Goal: Task Accomplishment & Management: Complete application form

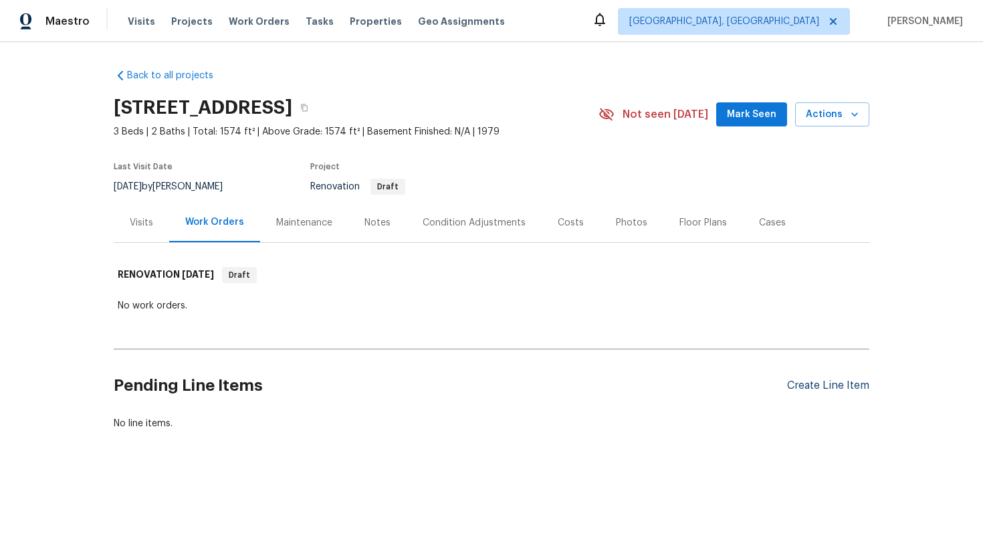
click at [823, 388] on div "Create Line Item" at bounding box center [828, 385] width 82 height 13
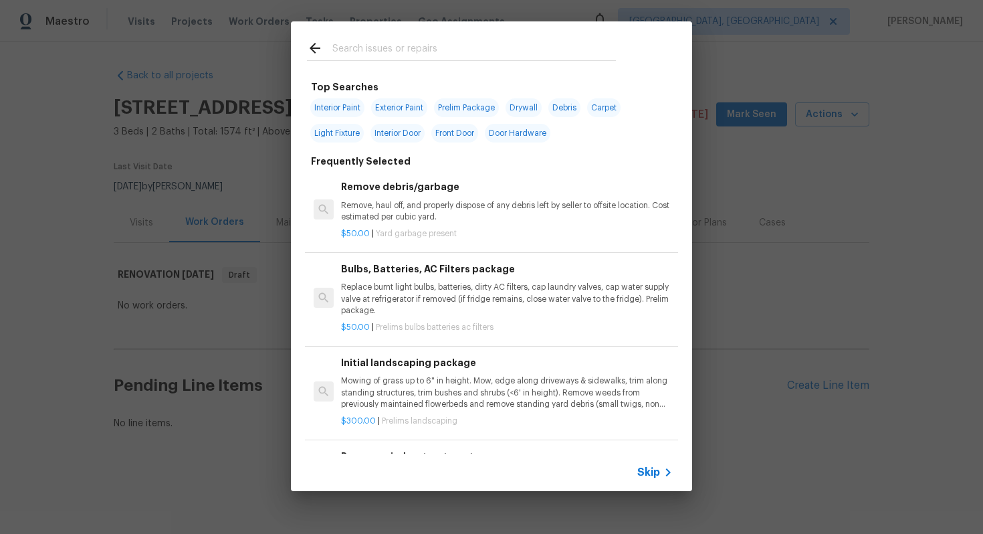
click at [667, 463] on div "Skip" at bounding box center [491, 471] width 401 height 37
click at [658, 469] on span "Skip" at bounding box center [648, 471] width 23 height 13
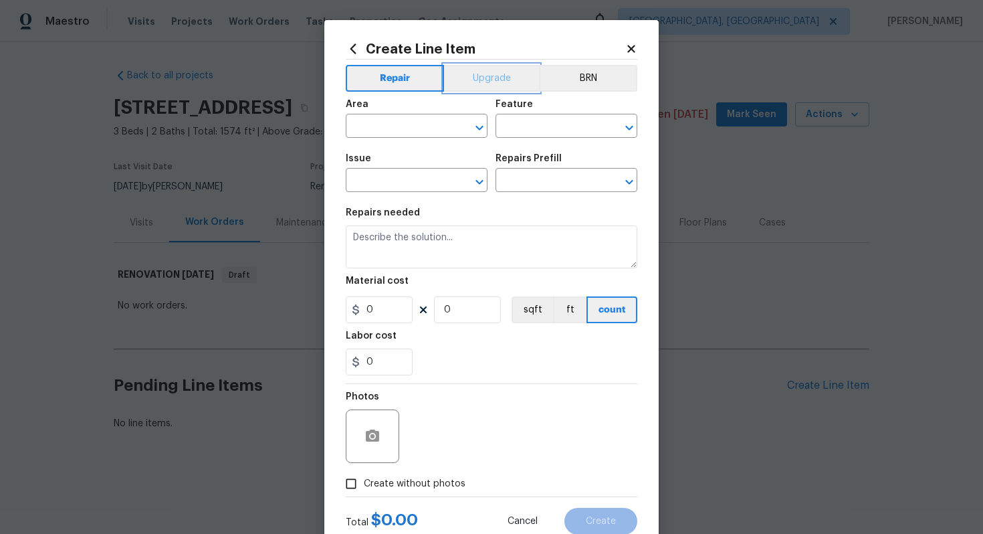
click at [482, 75] on button "Upgrade" at bounding box center [492, 78] width 96 height 27
click at [395, 86] on button "Repair" at bounding box center [394, 78] width 97 height 27
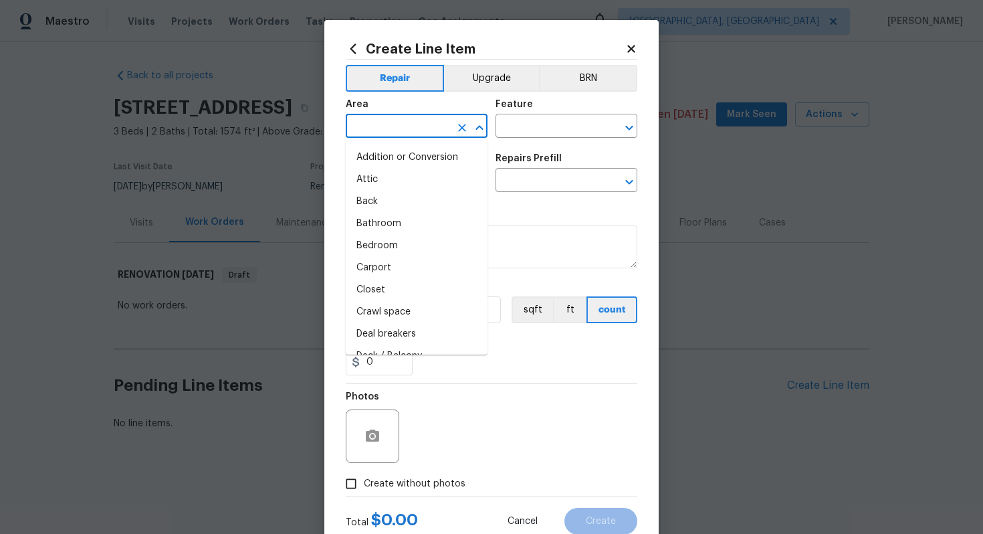
click at [395, 118] on input "text" at bounding box center [398, 127] width 104 height 21
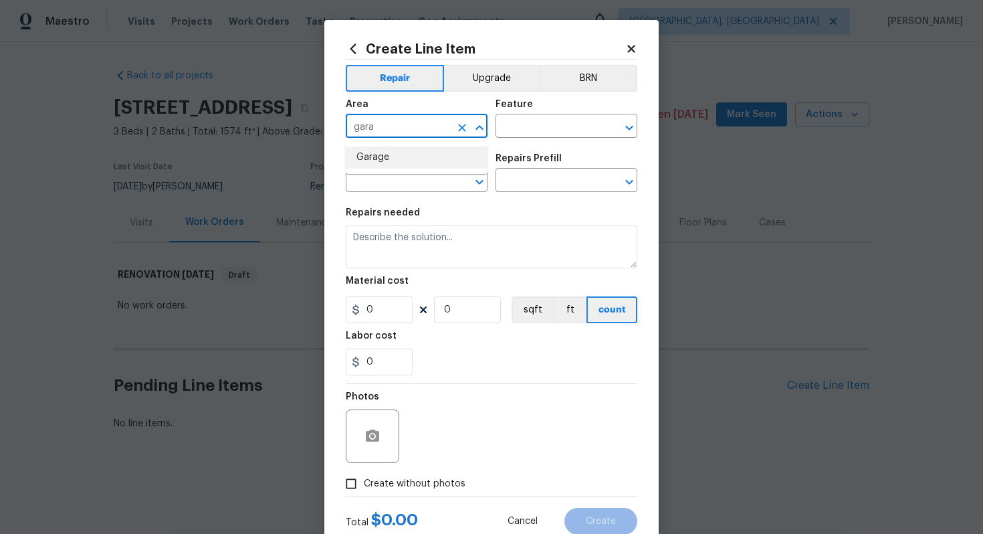
click at [393, 151] on li "Garage" at bounding box center [417, 157] width 142 height 22
type input "Garage"
click at [562, 126] on input "text" at bounding box center [547, 127] width 104 height 21
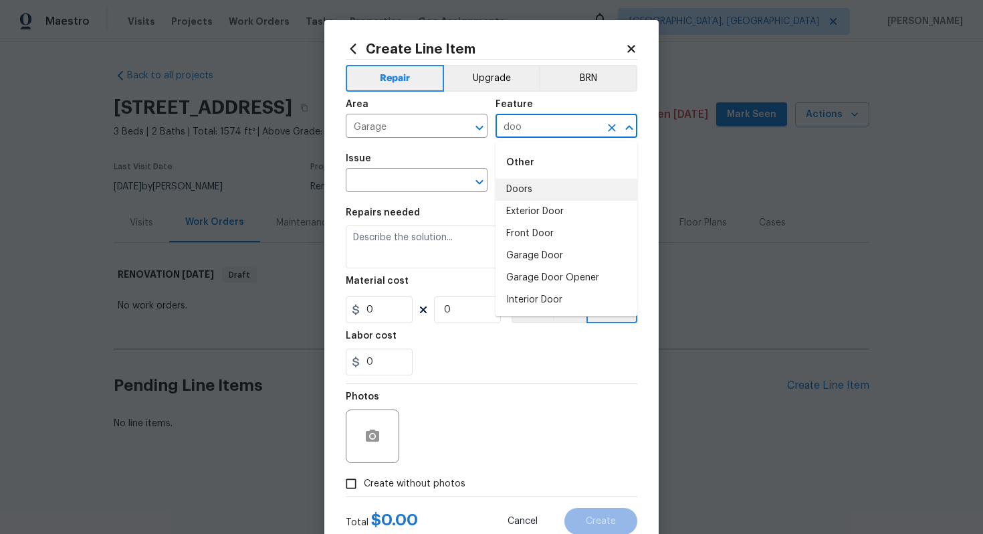
click at [552, 184] on li "Doors" at bounding box center [566, 190] width 142 height 22
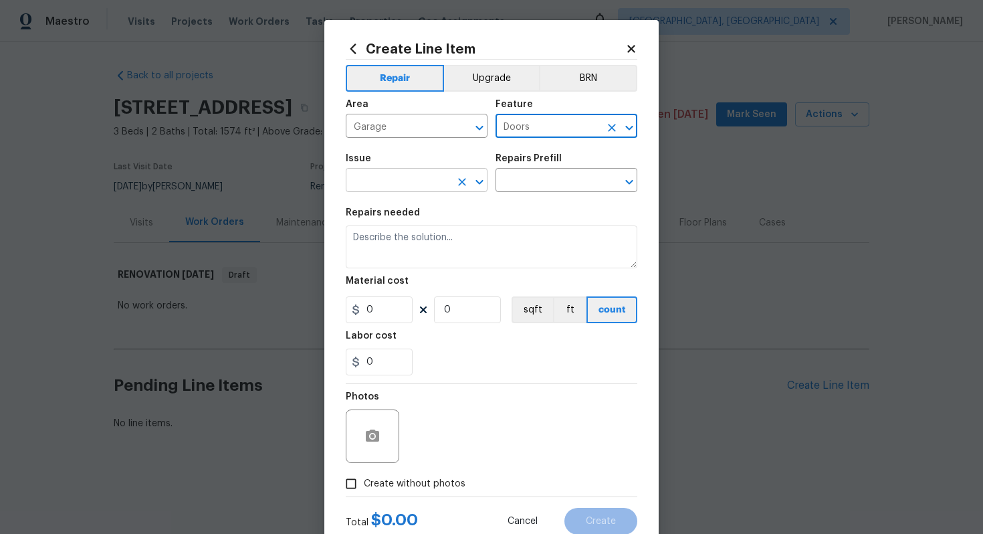
type input "Doors"
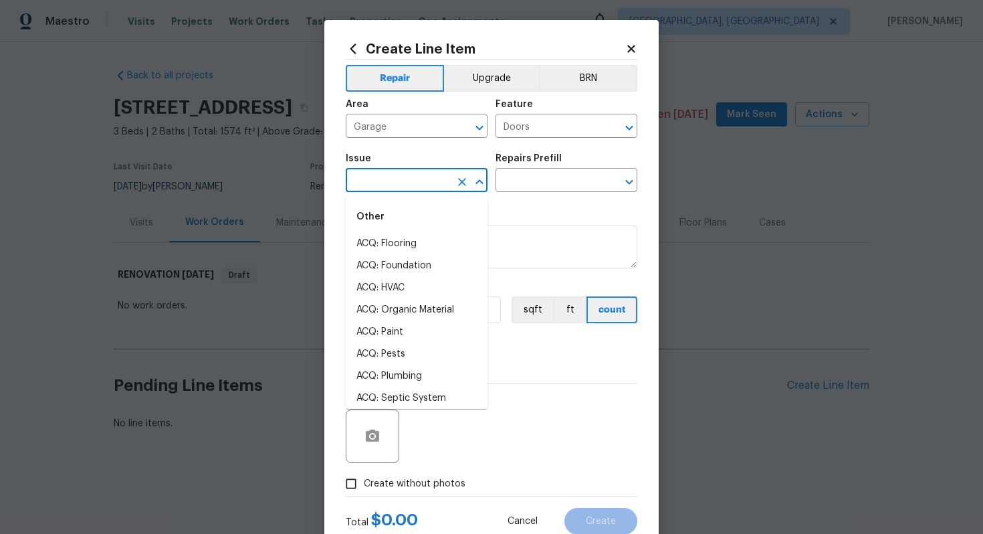
click at [372, 181] on input "text" at bounding box center [398, 181] width 104 height 21
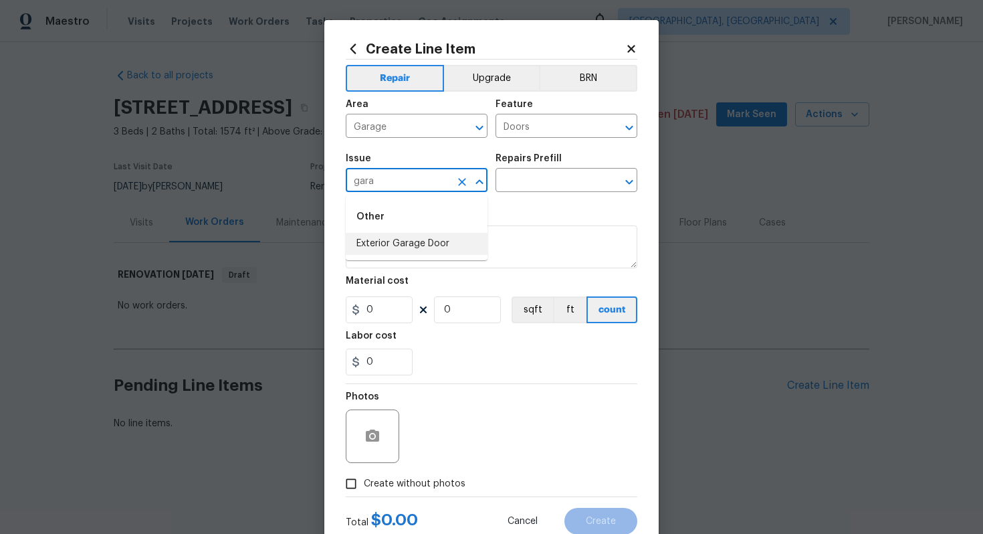
click at [401, 251] on li "Exterior Garage Door" at bounding box center [417, 244] width 142 height 22
type input "Exterior Garage Door"
click at [530, 177] on input "text" at bounding box center [547, 181] width 104 height 21
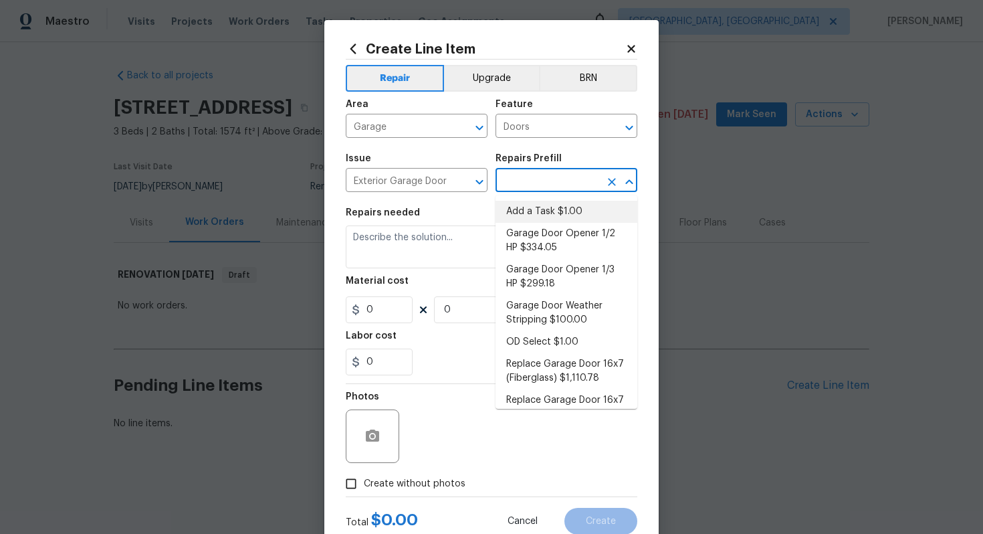
click at [530, 203] on li "Add a Task $1.00" at bounding box center [566, 212] width 142 height 22
type input "Interior Door"
type input "Add a Task $1.00"
type textarea "HPM to detail"
type input "1"
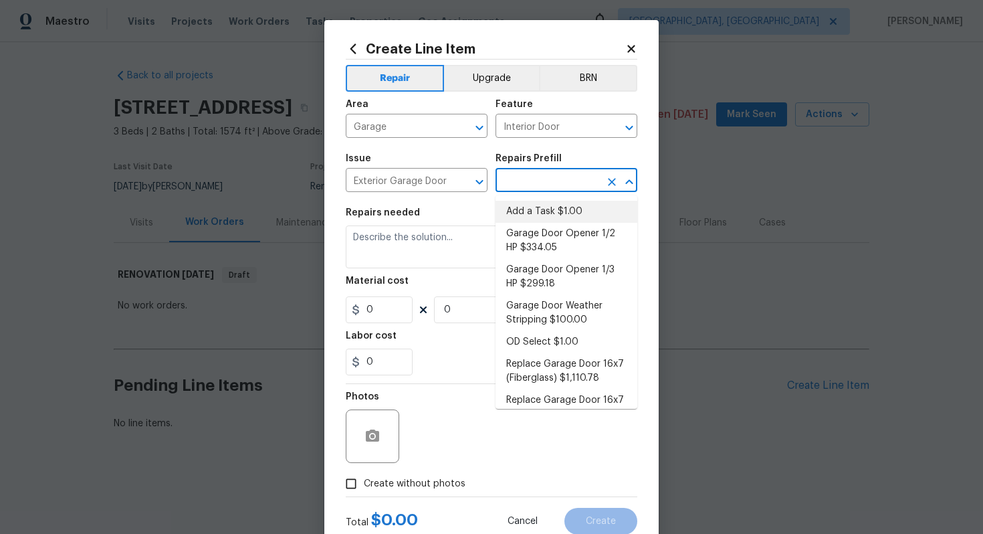
type input "1"
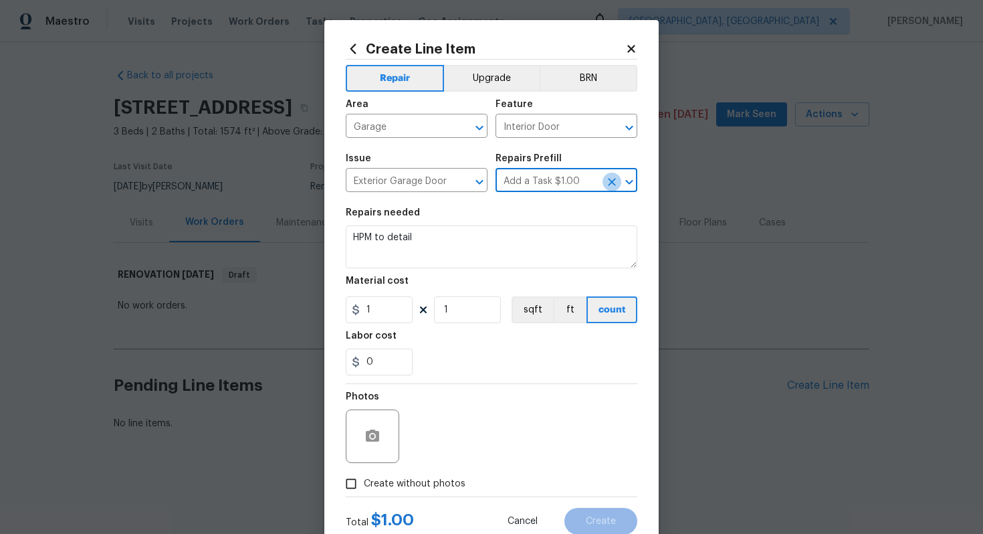
click at [609, 177] on icon "Clear" at bounding box center [611, 181] width 13 height 13
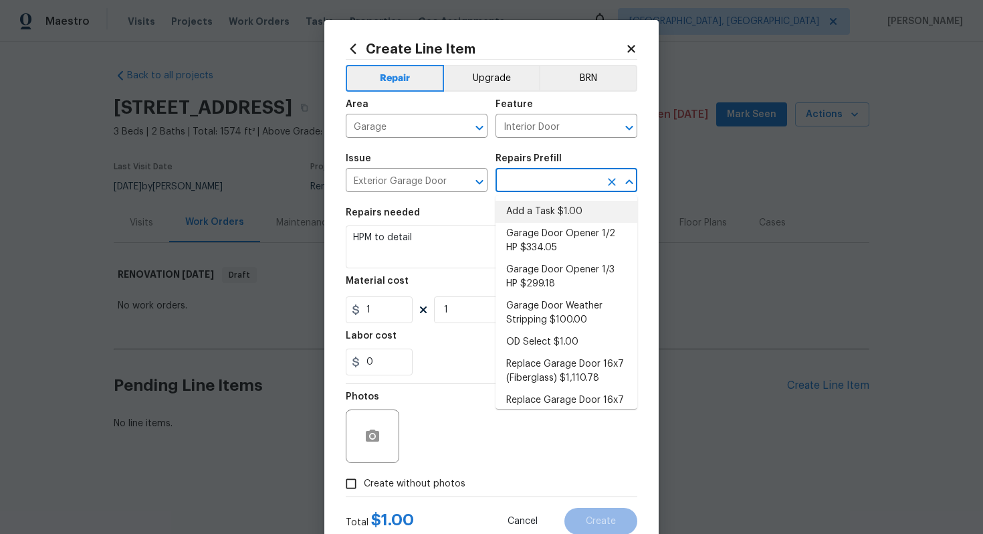
click at [556, 180] on input "text" at bounding box center [547, 181] width 104 height 21
click at [515, 205] on li "Add a Task $1.00" at bounding box center [566, 212] width 142 height 22
type input "Add a Task $1.00"
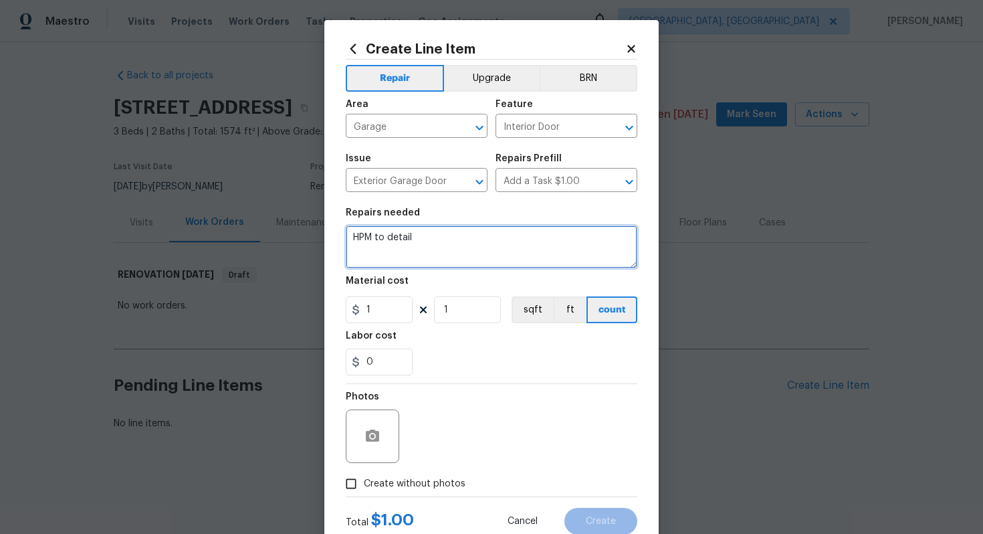
click at [473, 247] on textarea "HPM to detail" at bounding box center [492, 246] width 292 height 43
paste textarea "Replace existing garage door"
type textarea "#sala - Replace existing garage door"
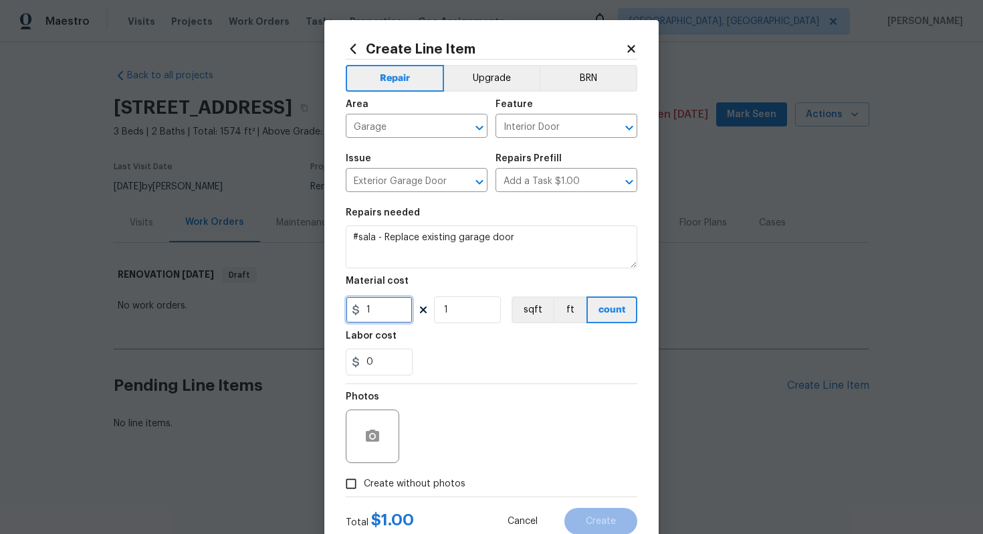
click at [390, 306] on input "1" at bounding box center [379, 309] width 67 height 27
type input "1111"
click at [457, 308] on input "1" at bounding box center [467, 309] width 67 height 27
click at [418, 481] on span "Create without photos" at bounding box center [415, 484] width 102 height 14
click at [364, 481] on input "Create without photos" at bounding box center [350, 483] width 25 height 25
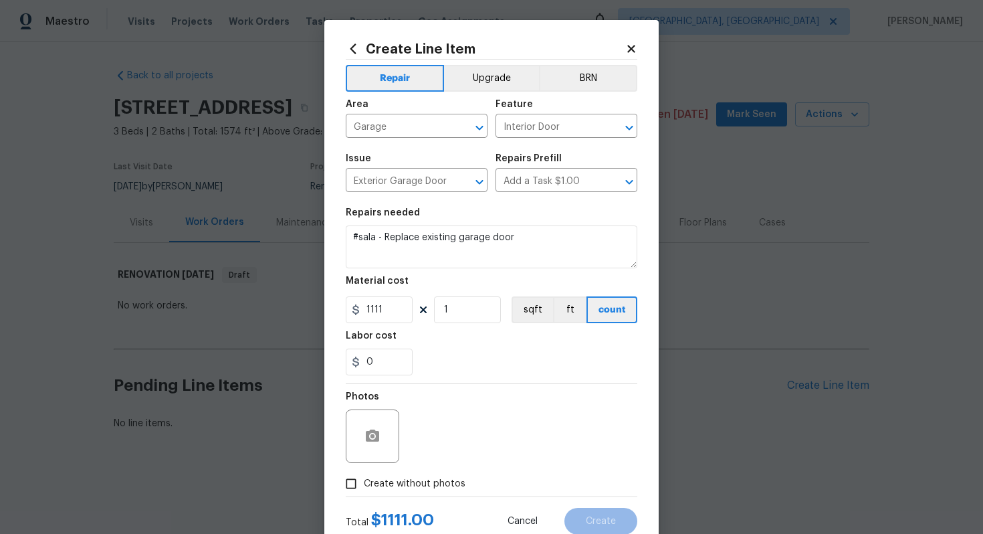
checkbox input "true"
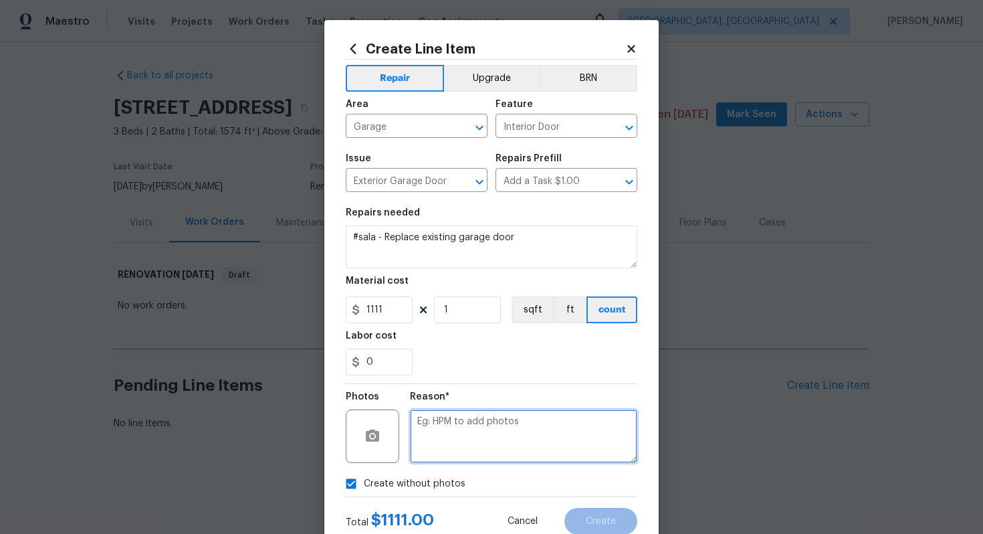
click at [480, 433] on textarea at bounding box center [523, 435] width 227 height 53
type textarea "n/a"
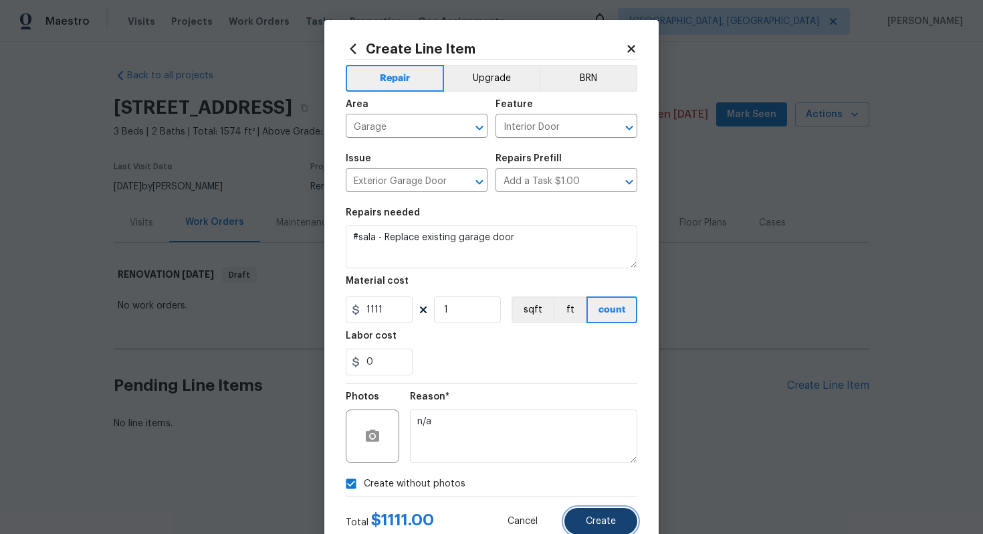
click at [594, 515] on button "Create" at bounding box center [600, 521] width 73 height 27
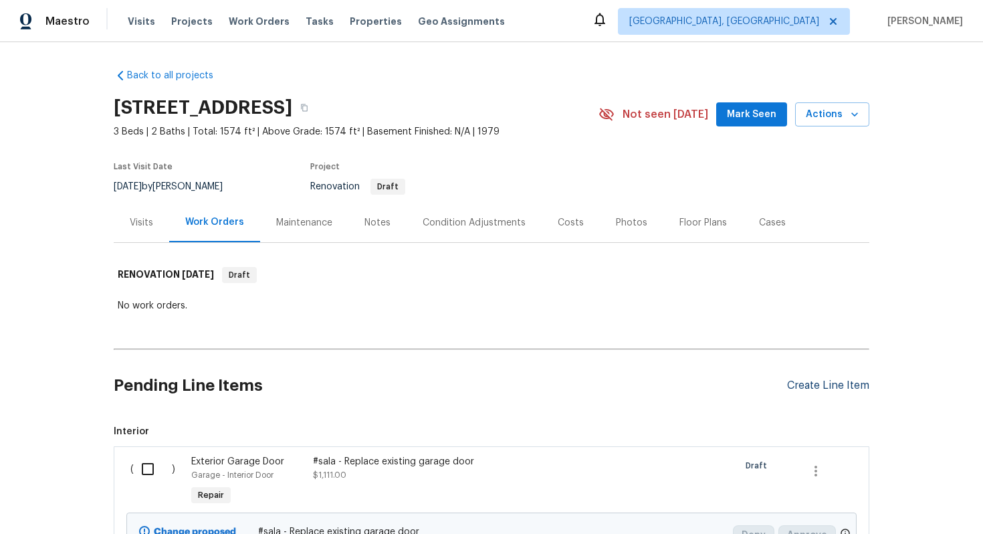
click at [830, 382] on div "Create Line Item" at bounding box center [828, 385] width 82 height 13
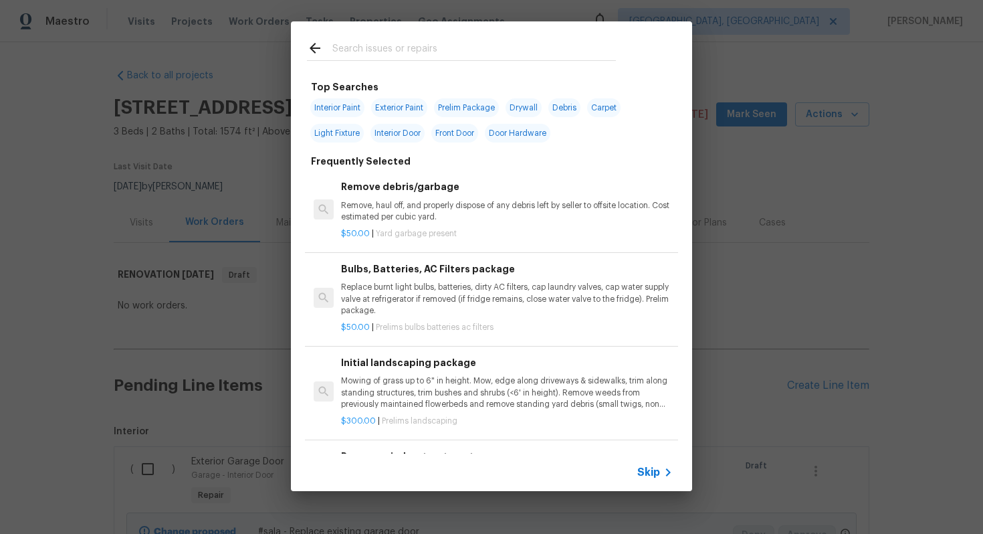
click at [661, 469] on icon at bounding box center [668, 472] width 16 height 16
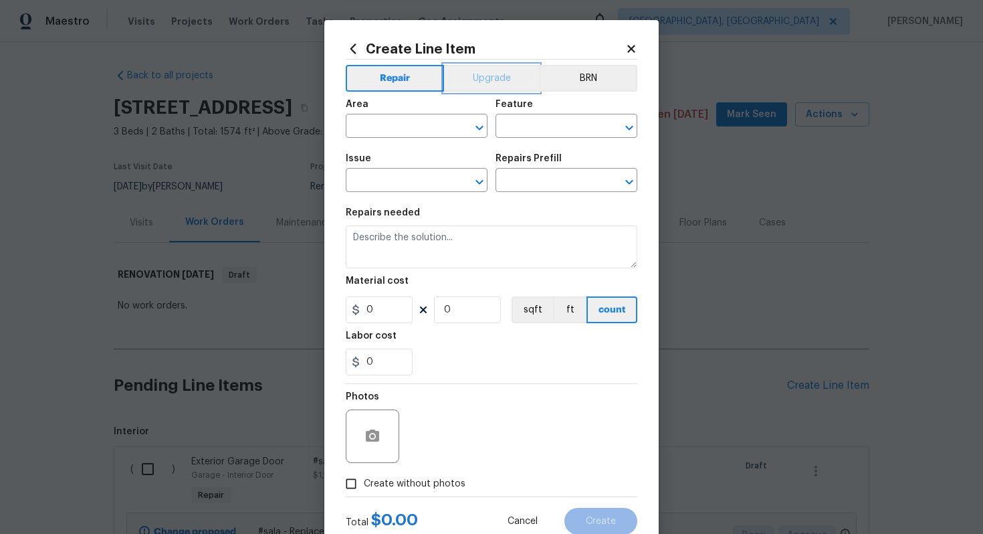
click at [488, 82] on button "Upgrade" at bounding box center [492, 78] width 96 height 27
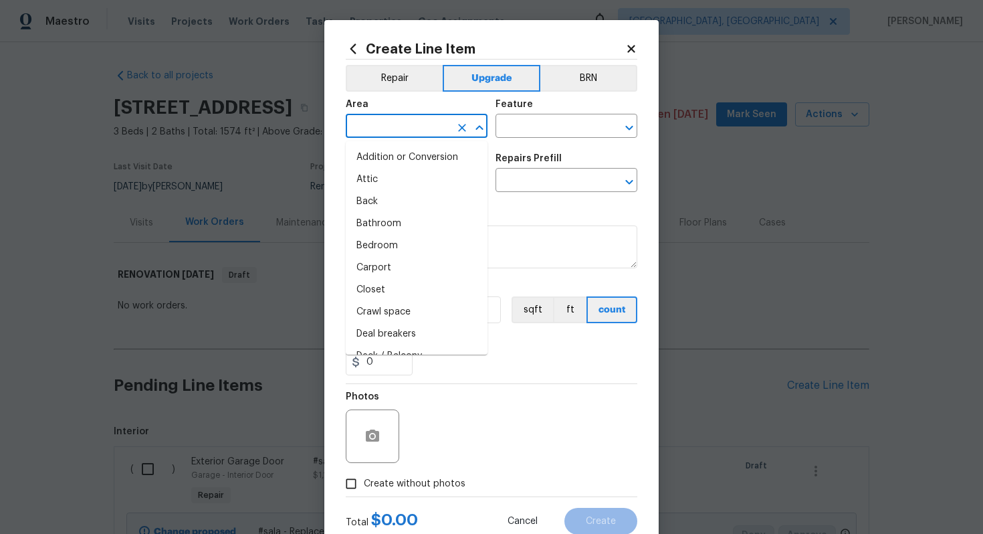
click at [400, 129] on input "text" at bounding box center [398, 127] width 104 height 21
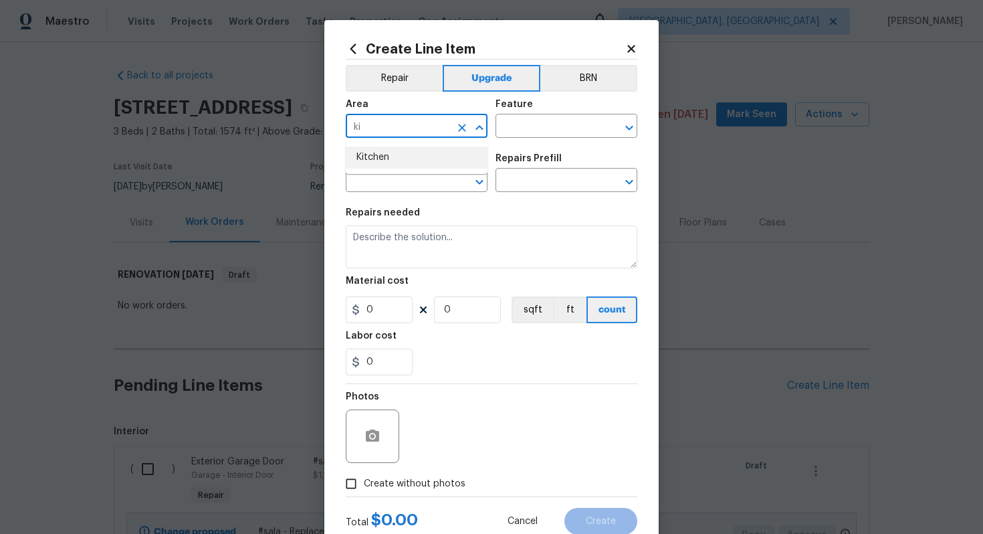
click at [404, 170] on ul "Kitchen" at bounding box center [417, 157] width 142 height 33
click at [376, 159] on li "Kitchen" at bounding box center [417, 157] width 142 height 22
type input "Kitchen"
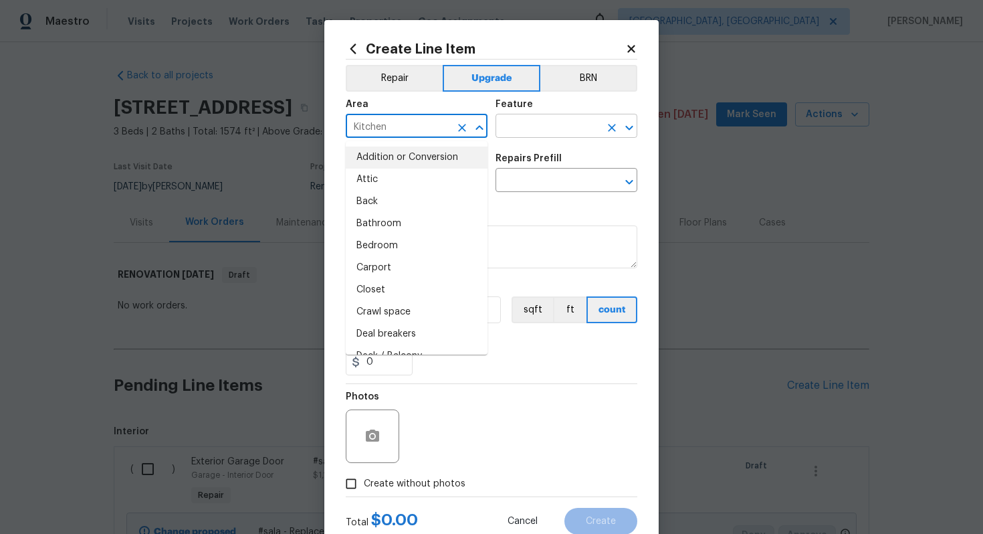
click at [560, 130] on input "text" at bounding box center [547, 127] width 104 height 21
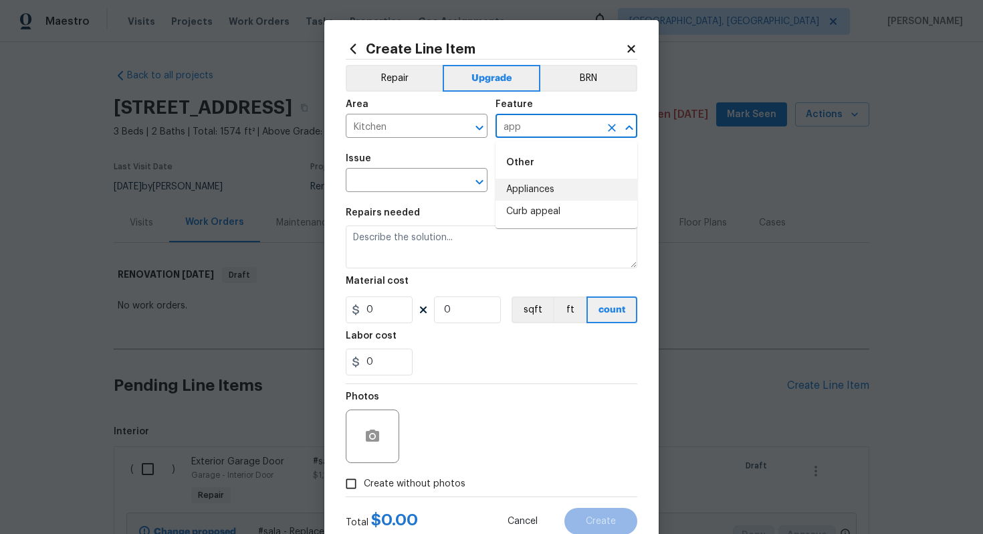
click at [548, 190] on li "Appliances" at bounding box center [566, 190] width 142 height 22
type input "Appliances"
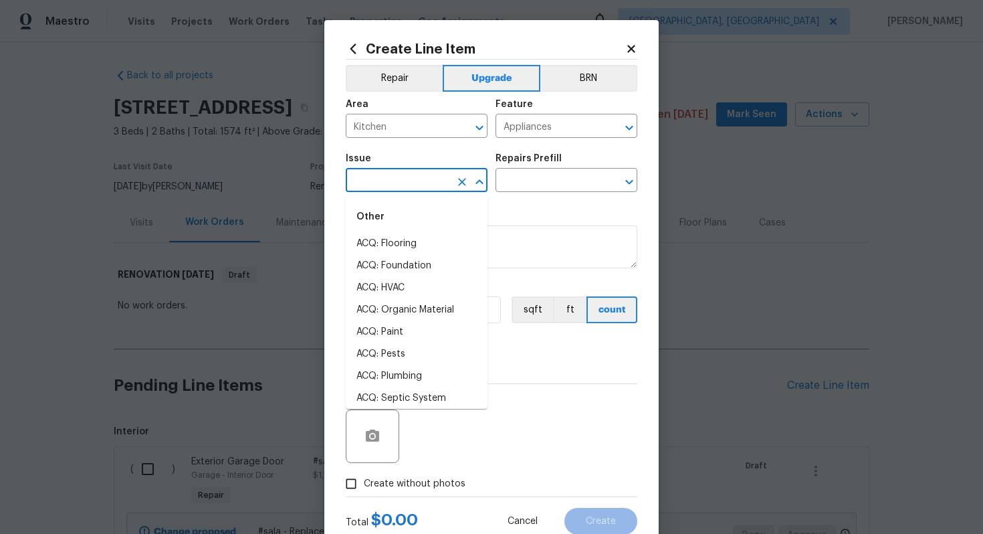
click at [417, 181] on input "text" at bounding box center [398, 181] width 104 height 21
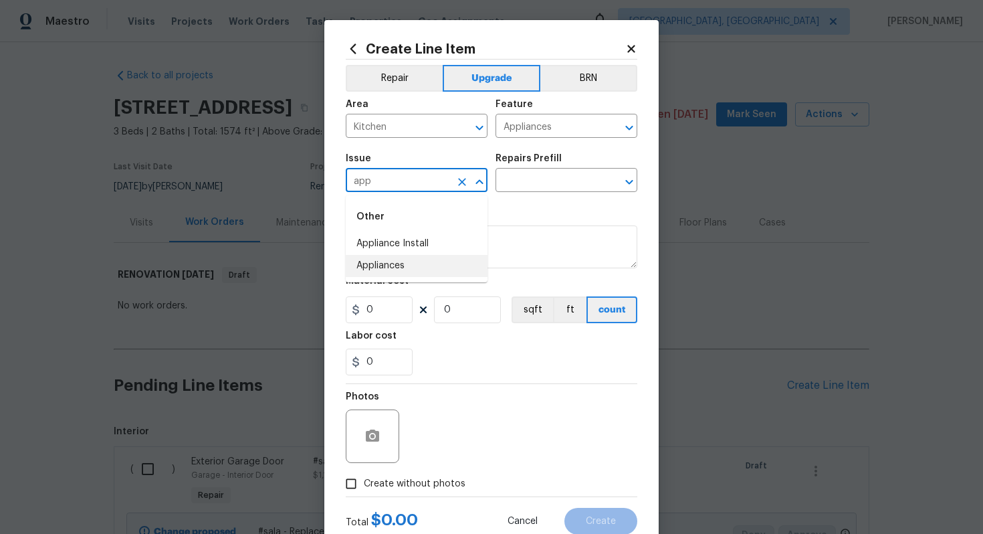
click at [412, 263] on li "Appliances" at bounding box center [417, 266] width 142 height 22
type input "Appliances"
click at [544, 187] on input "text" at bounding box center [547, 181] width 104 height 21
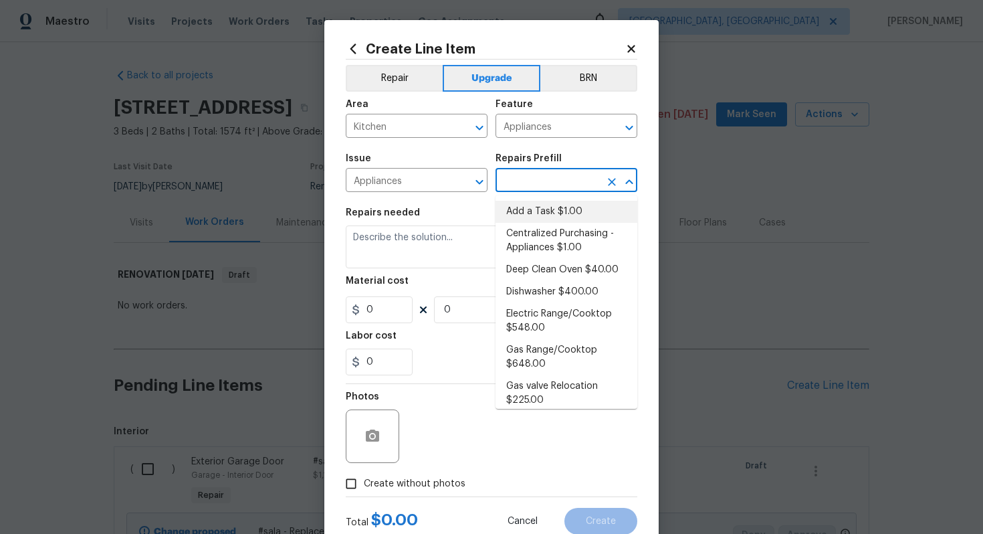
click at [544, 201] on li "Add a Task $1.00" at bounding box center [566, 212] width 142 height 22
type input "Add a Task $1.00"
type textarea "HPM to detail"
type input "1"
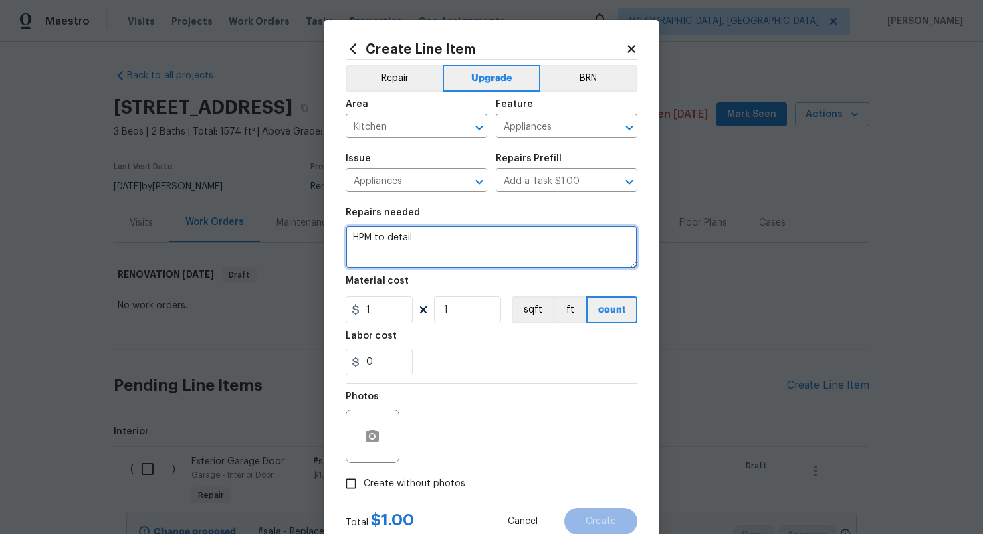
click at [475, 250] on textarea "HPM to detail" at bounding box center [492, 246] width 292 height 43
paste textarea "Install stainless steel fridge"
type textarea "#sala - Install stainless steel fridge"
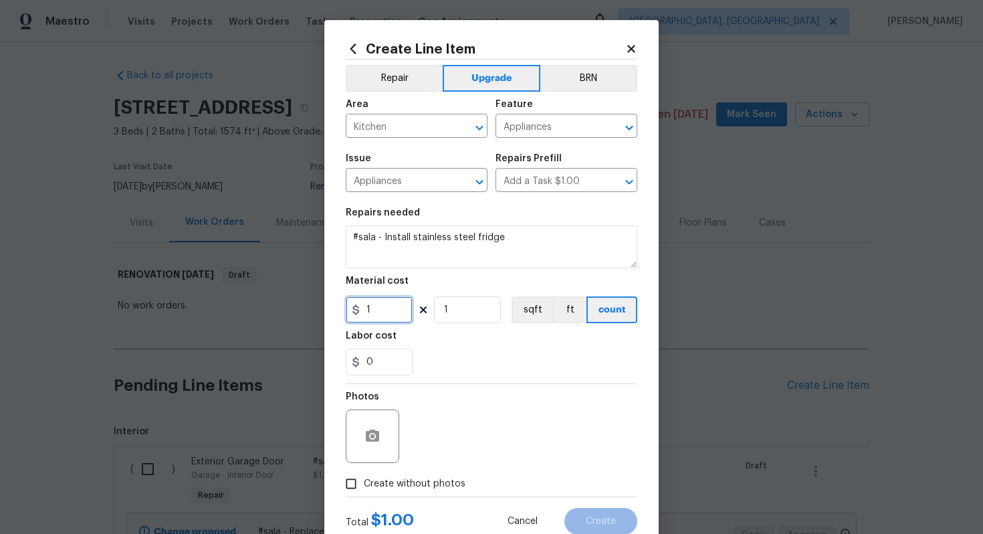
click at [391, 315] on input "1" at bounding box center [379, 309] width 67 height 27
type input "1200"
click at [469, 479] on div "Create without photos" at bounding box center [492, 483] width 292 height 25
click at [474, 446] on div "Photos" at bounding box center [492, 427] width 292 height 87
click at [422, 476] on label "Create without photos" at bounding box center [401, 483] width 127 height 25
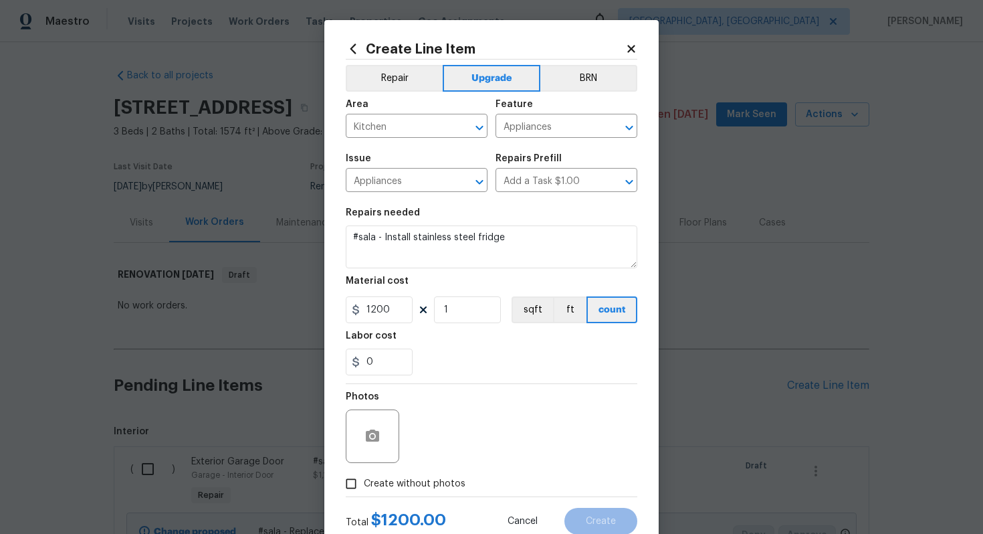
click at [364, 476] on input "Create without photos" at bounding box center [350, 483] width 25 height 25
checkbox input "true"
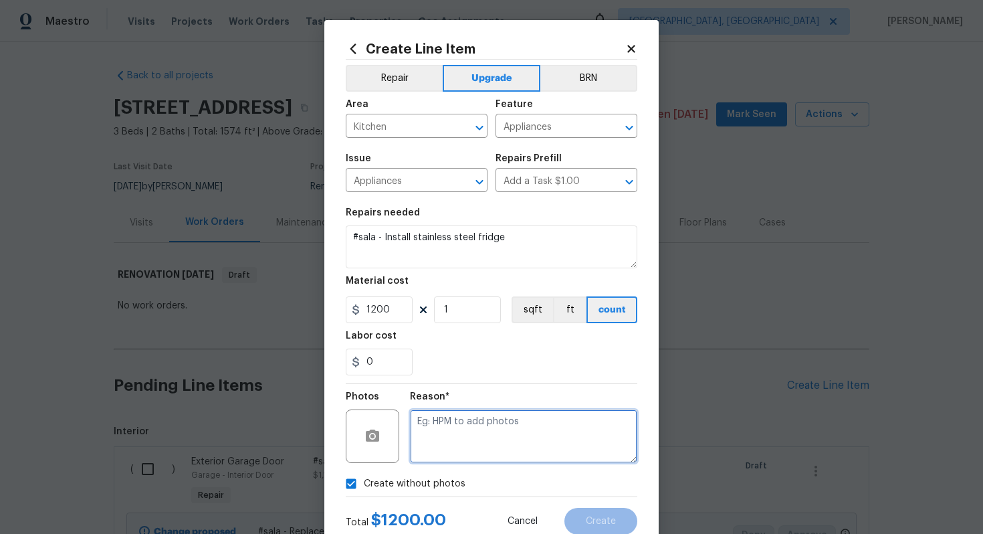
click at [441, 443] on textarea at bounding box center [523, 435] width 227 height 53
type textarea "n/a"
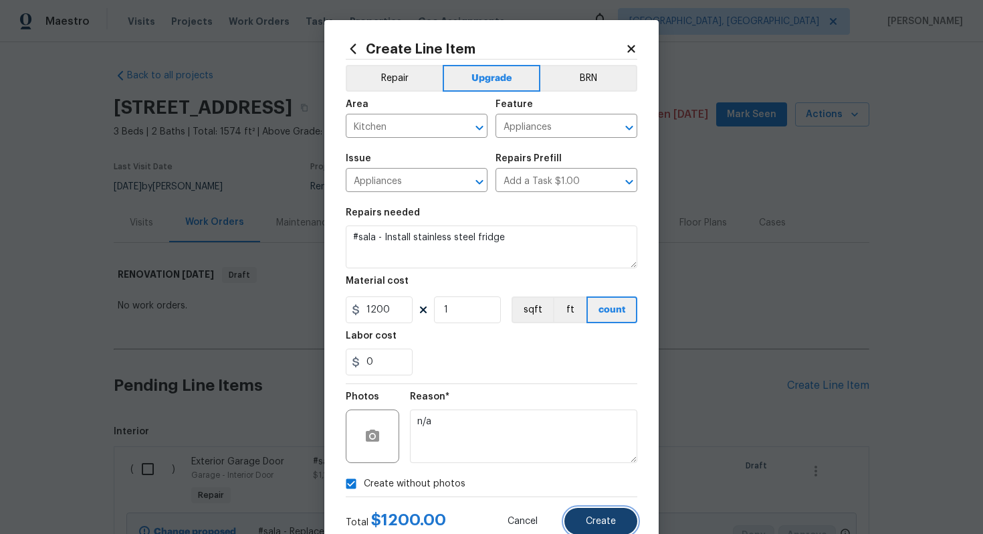
click at [604, 526] on span "Create" at bounding box center [601, 521] width 30 height 10
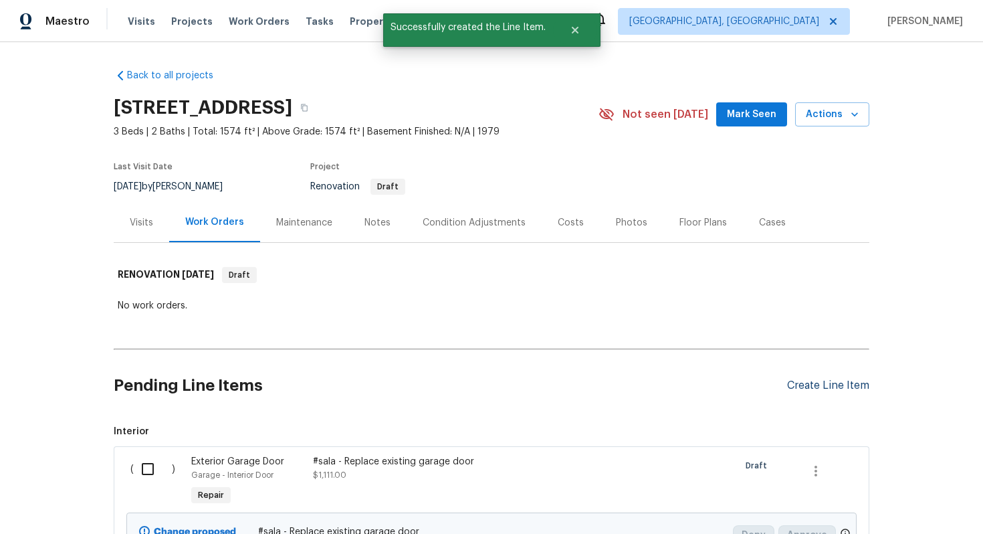
click at [836, 384] on div "Create Line Item" at bounding box center [828, 385] width 82 height 13
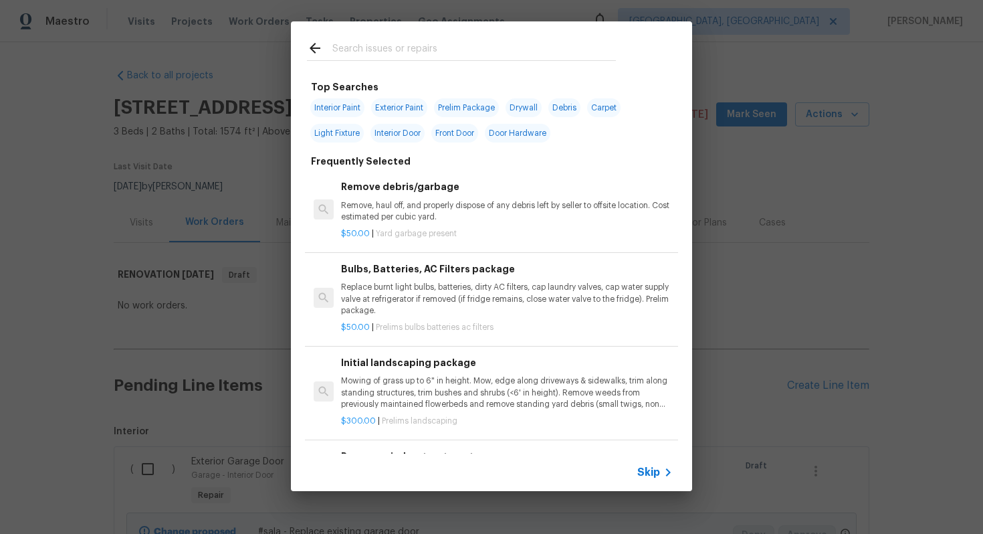
click at [661, 464] on icon at bounding box center [668, 472] width 16 height 16
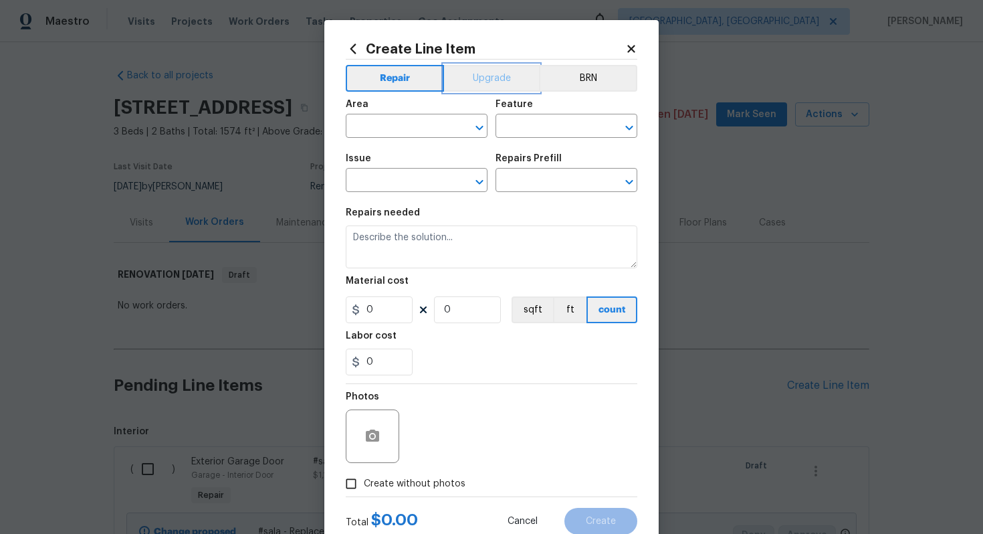
click at [479, 82] on button "Upgrade" at bounding box center [492, 78] width 96 height 27
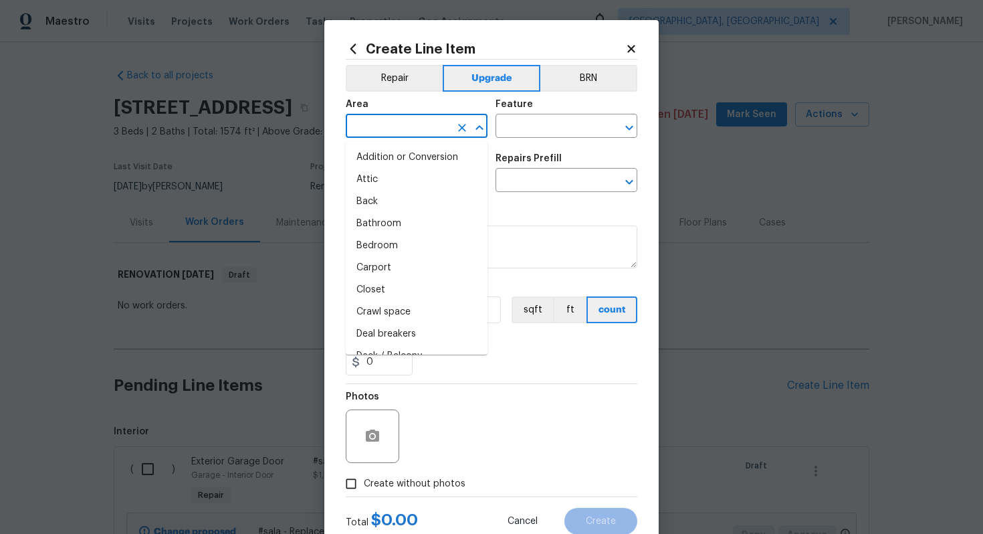
click at [407, 130] on input "text" at bounding box center [398, 127] width 104 height 21
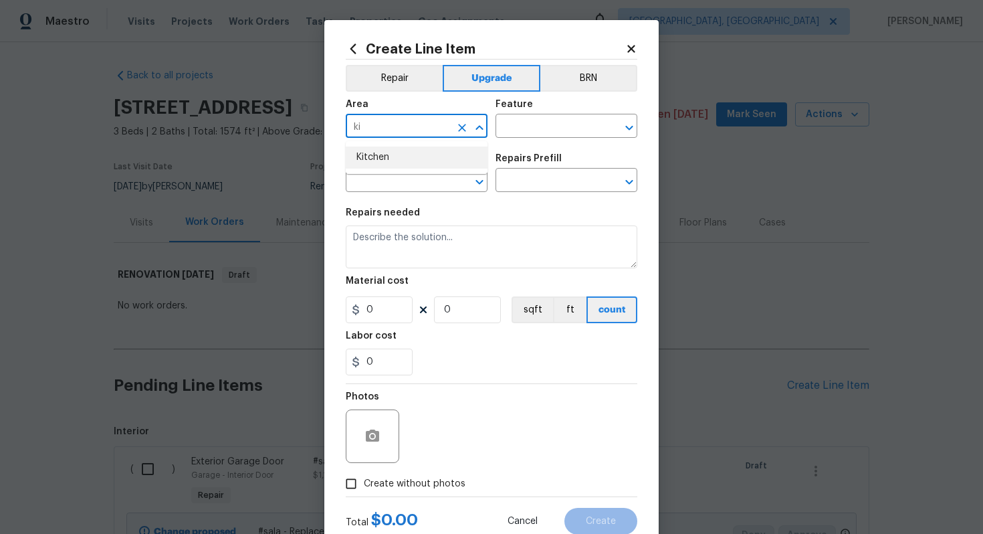
type input "ki"
click at [427, 142] on ul "Kitchen" at bounding box center [417, 157] width 142 height 33
click at [425, 148] on li "Kitchen" at bounding box center [417, 157] width 142 height 22
type input "Kitchen"
click at [524, 128] on input "text" at bounding box center [547, 127] width 104 height 21
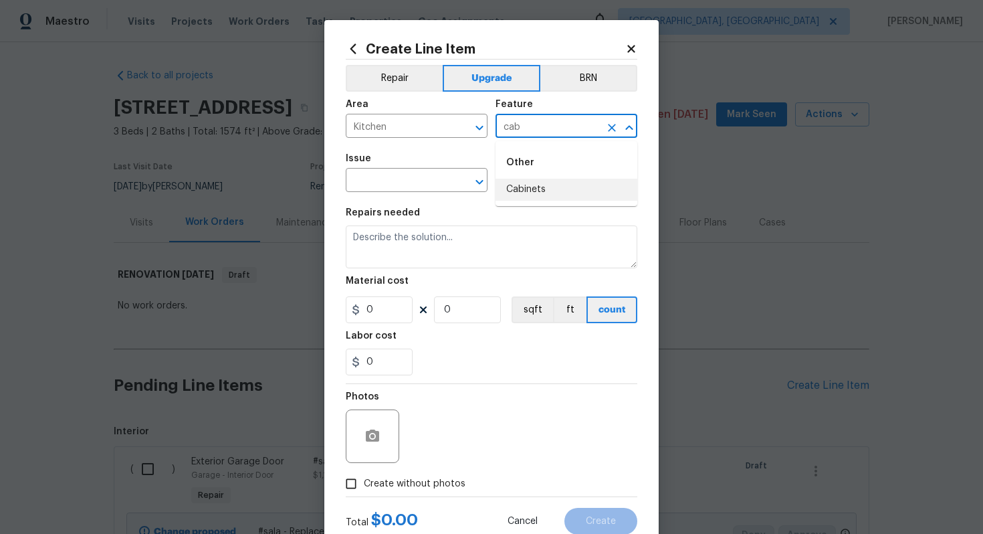
click at [538, 191] on li "Cabinets" at bounding box center [566, 190] width 142 height 22
type input "Cabinets"
click at [394, 182] on input "text" at bounding box center [398, 181] width 104 height 21
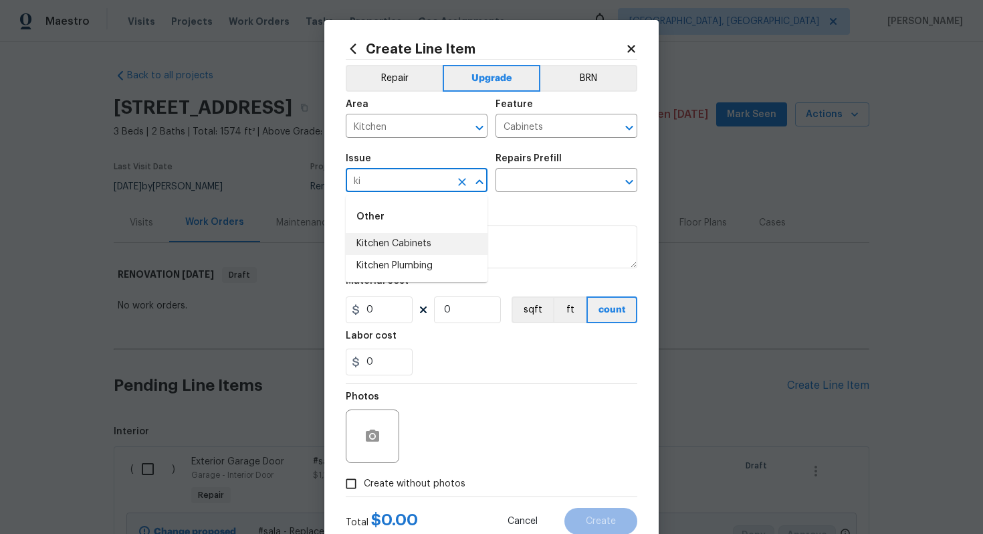
click at [421, 241] on li "Kitchen Cabinets" at bounding box center [417, 244] width 142 height 22
type input "Kitchen Cabinets"
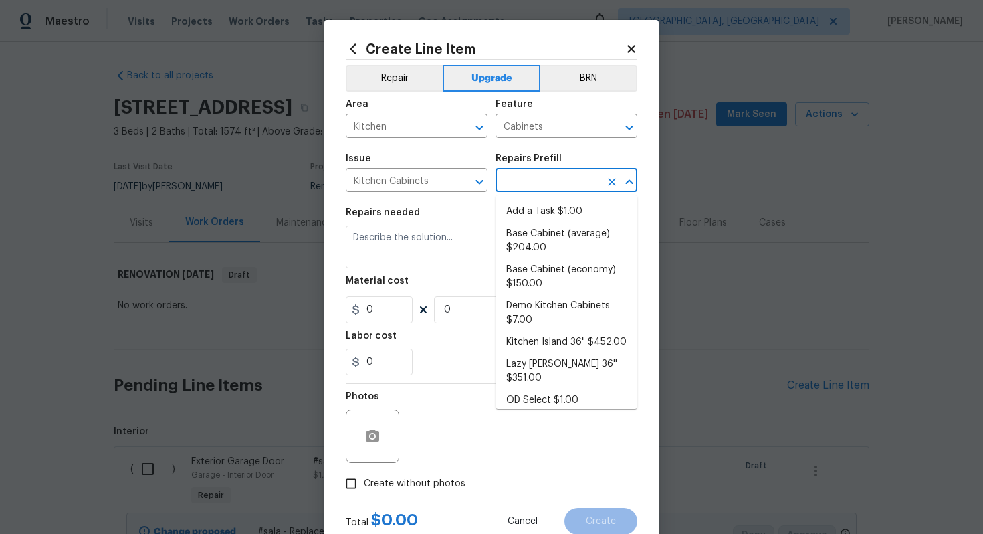
click at [527, 181] on input "text" at bounding box center [547, 181] width 104 height 21
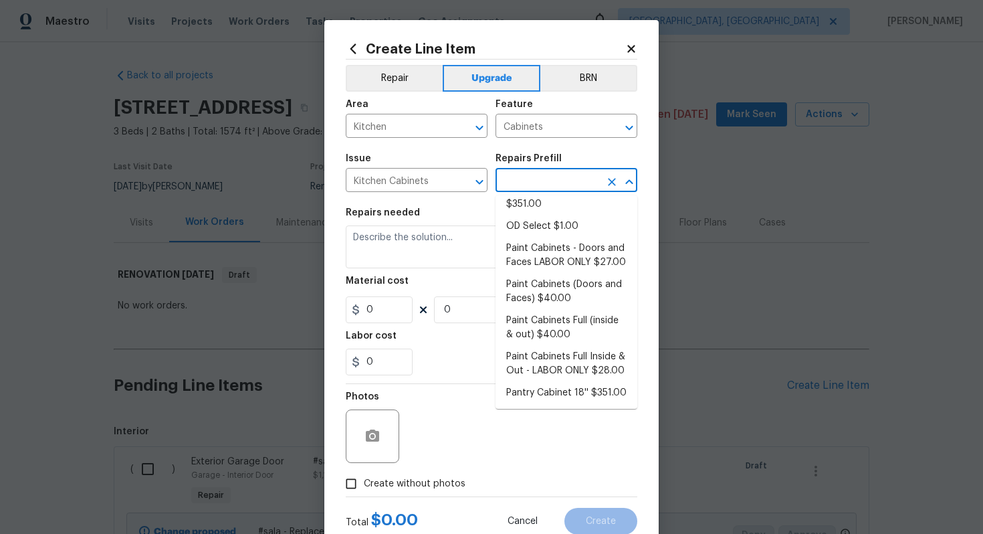
scroll to position [180, 0]
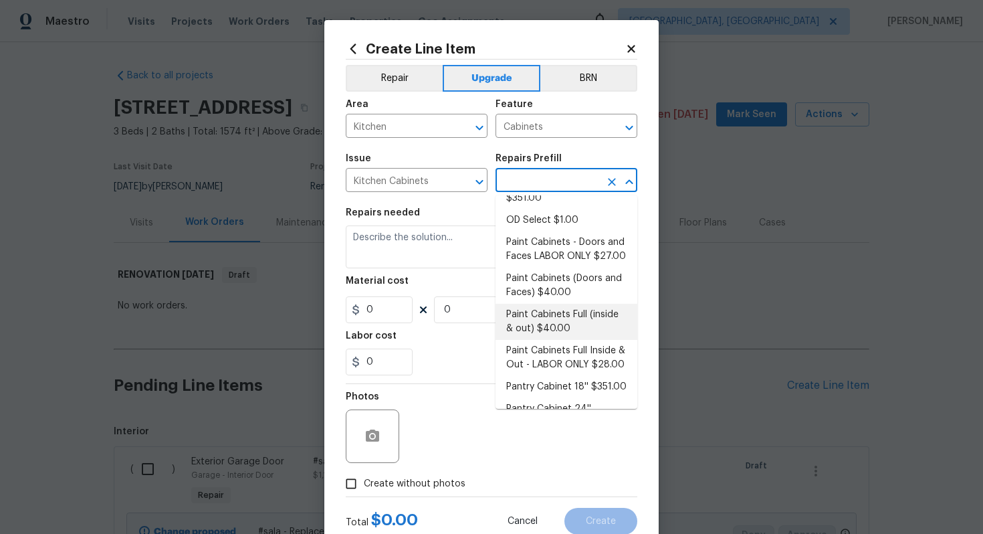
click at [567, 304] on li "Paint Cabinets Full (inside & out) $40.00" at bounding box center [566, 322] width 142 height 36
type input "Paint Cabinets Full (inside & out) $40.00"
type textarea "Prep, sand, mask and apply 2 coats of paint to the kitchen cabinet doors, inter…"
type input "40"
type input "1"
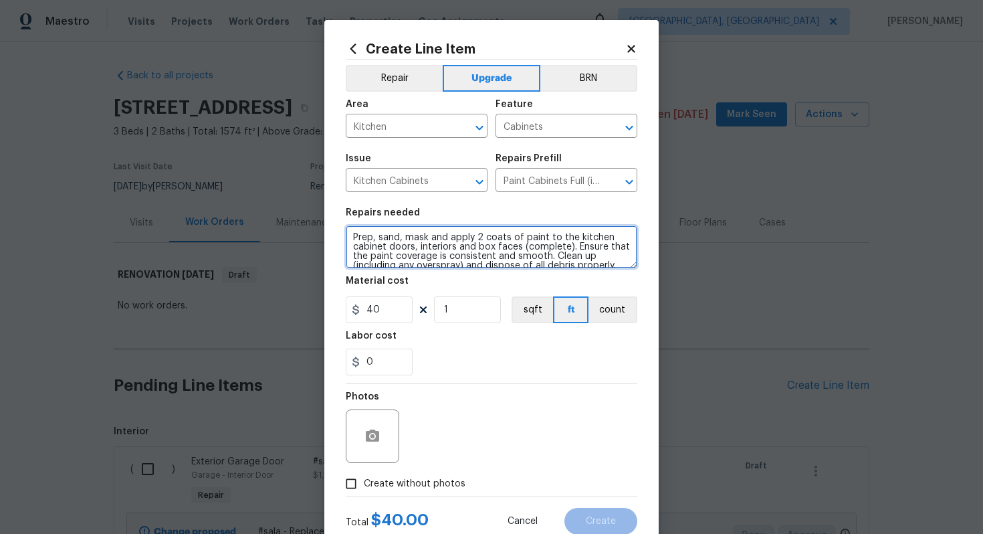
click at [346, 235] on textarea "Prep, sand, mask and apply 2 coats of paint to the kitchen cabinet doors, inter…" at bounding box center [492, 246] width 292 height 43
type textarea "#sala - Prep, sand, mask and apply 2 coats of paint to the kitchen cabinet door…"
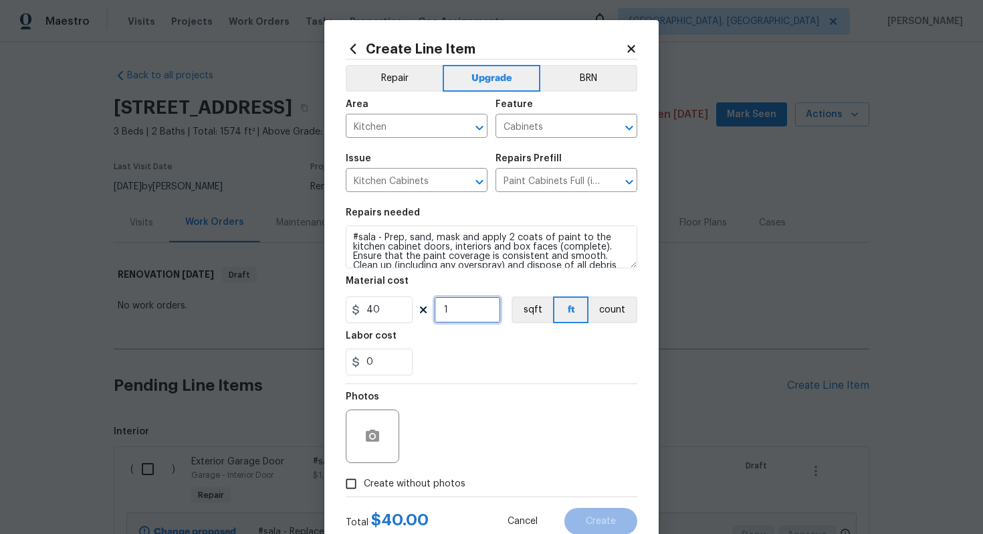
click at [463, 302] on input "1" at bounding box center [467, 309] width 67 height 27
type input "60"
click at [433, 481] on span "Create without photos" at bounding box center [415, 484] width 102 height 14
click at [364, 481] on input "Create without photos" at bounding box center [350, 483] width 25 height 25
checkbox input "true"
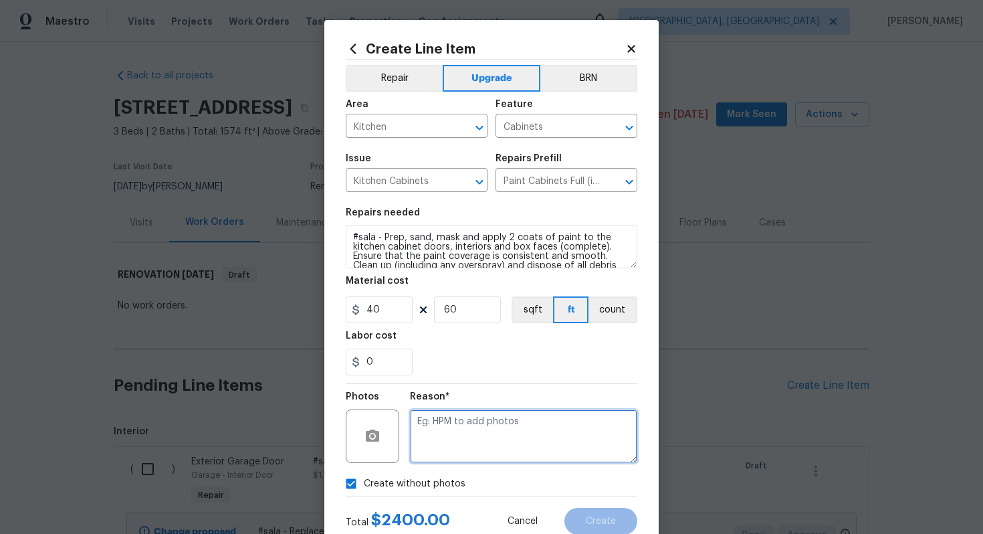
click at [485, 421] on textarea at bounding box center [523, 435] width 227 height 53
type textarea "n/a"
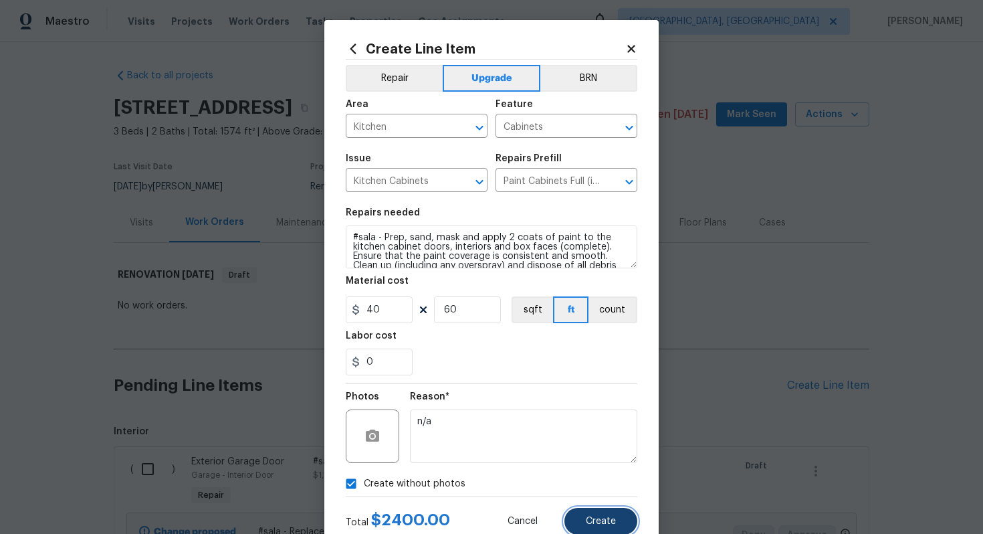
click at [586, 524] on span "Create" at bounding box center [601, 521] width 30 height 10
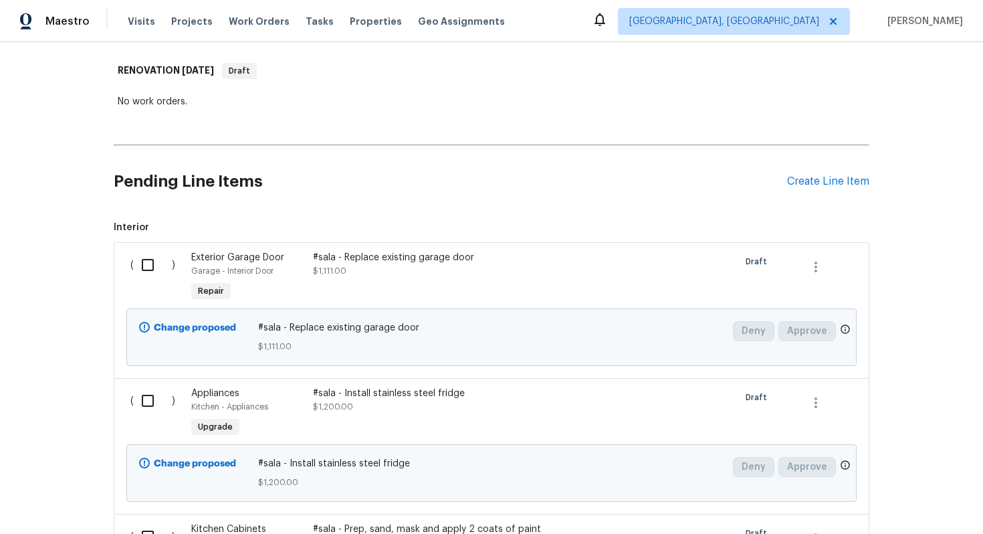
scroll to position [181, 0]
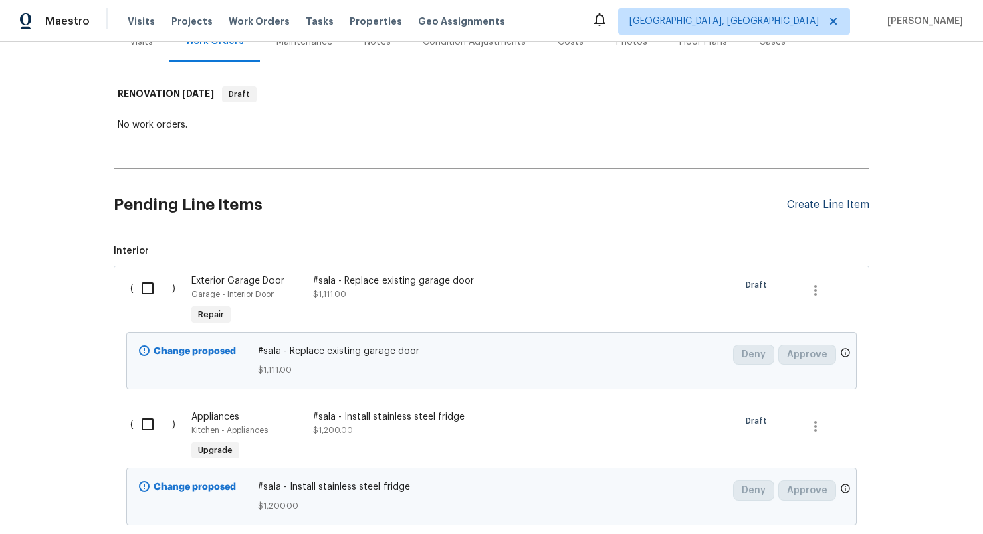
click at [832, 199] on div "Create Line Item" at bounding box center [828, 205] width 82 height 13
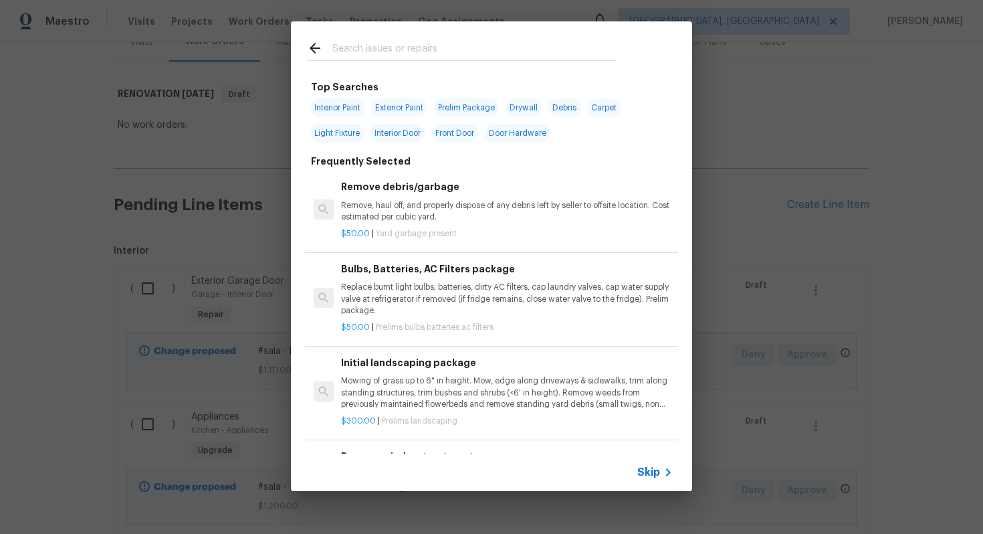
click at [653, 470] on span "Skip" at bounding box center [648, 471] width 23 height 13
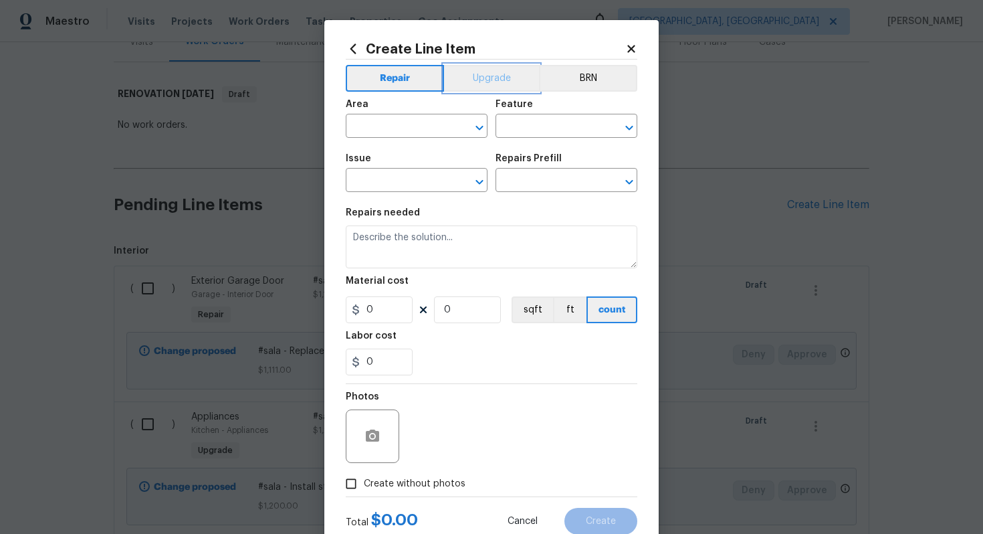
click at [491, 76] on button "Upgrade" at bounding box center [492, 78] width 96 height 27
click at [385, 118] on input "text" at bounding box center [398, 127] width 104 height 21
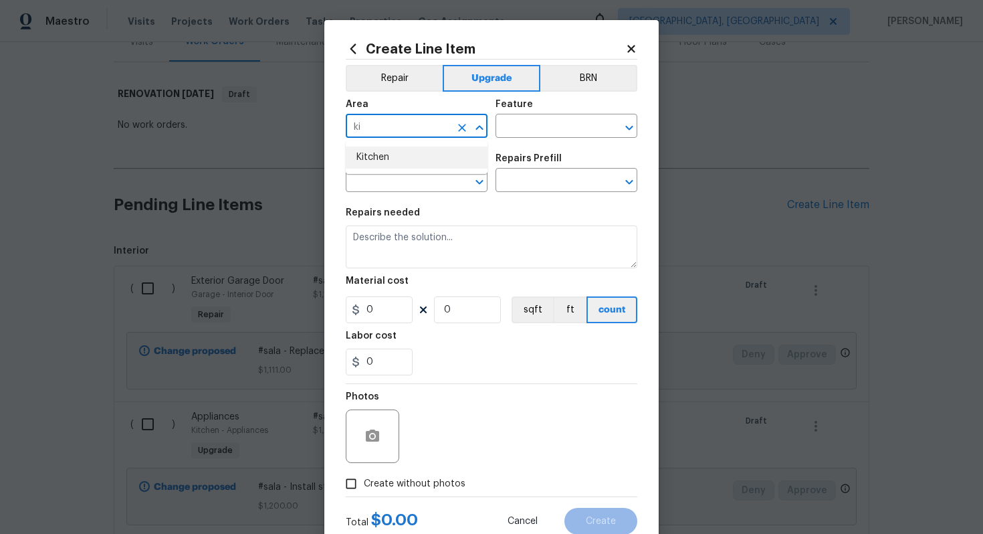
click at [374, 154] on li "Kitchen" at bounding box center [417, 157] width 142 height 22
type input "Kitchen"
click at [518, 131] on input "text" at bounding box center [547, 127] width 104 height 21
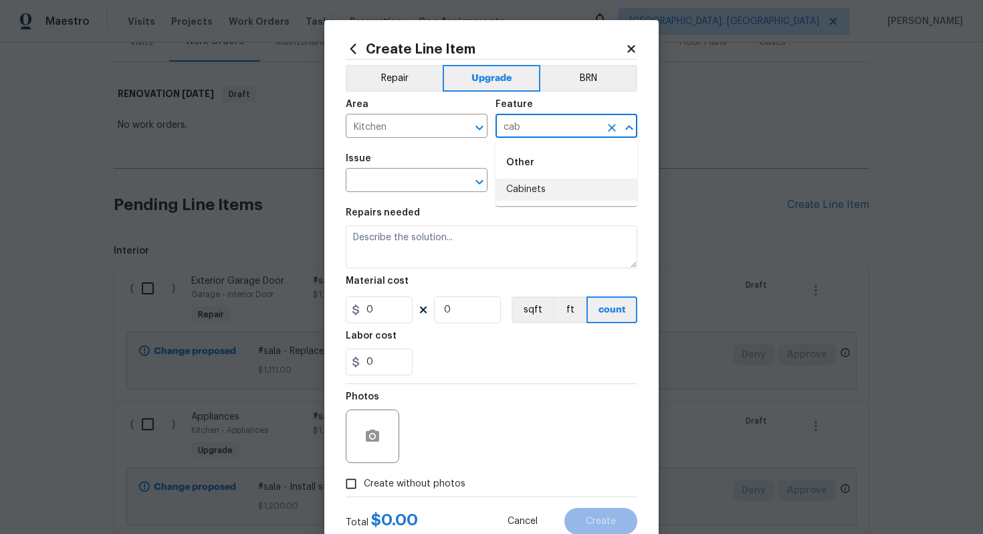
click at [540, 195] on li "Cabinets" at bounding box center [566, 190] width 142 height 22
type input "Cabinets"
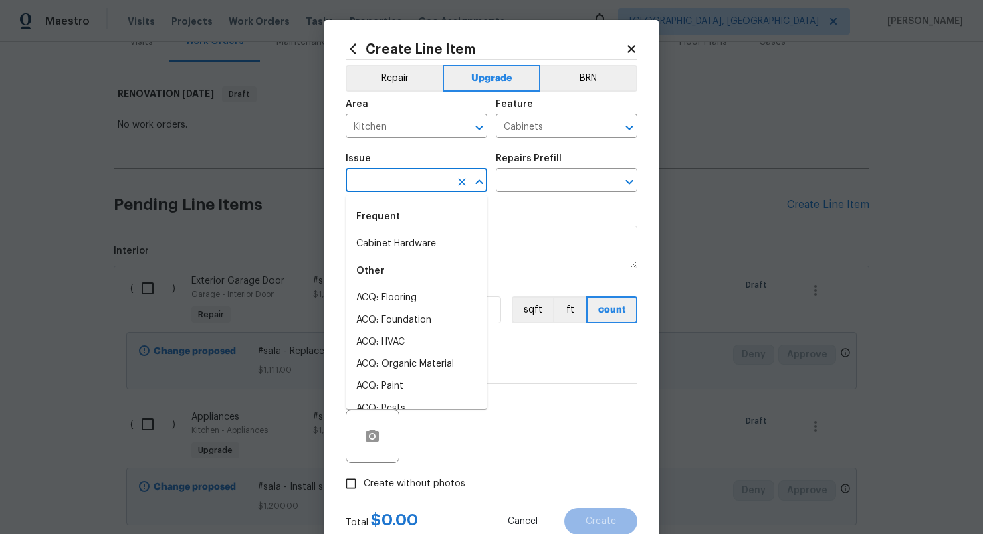
click at [405, 180] on input "text" at bounding box center [398, 181] width 104 height 21
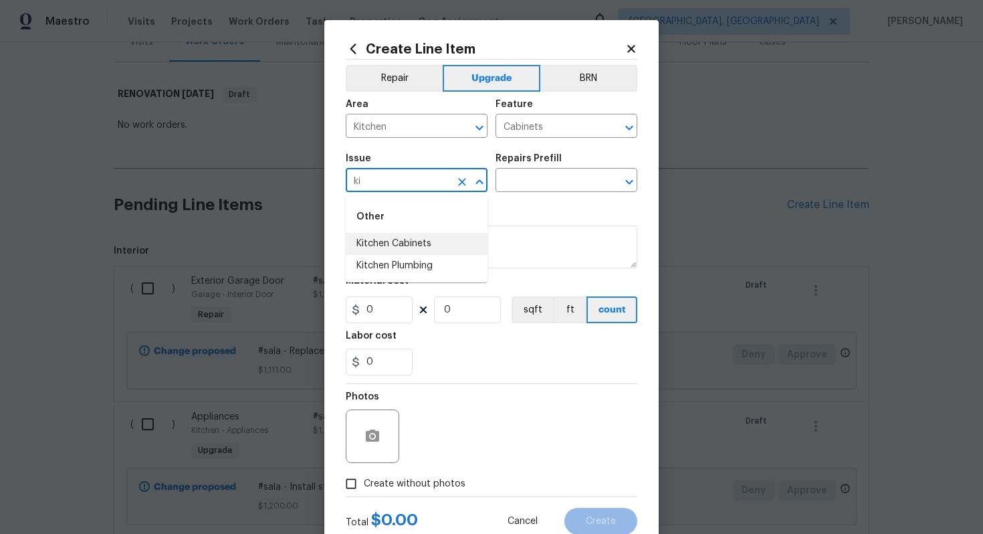
click at [403, 242] on li "Kitchen Cabinets" at bounding box center [417, 244] width 142 height 22
click at [529, 181] on input "text" at bounding box center [547, 181] width 104 height 21
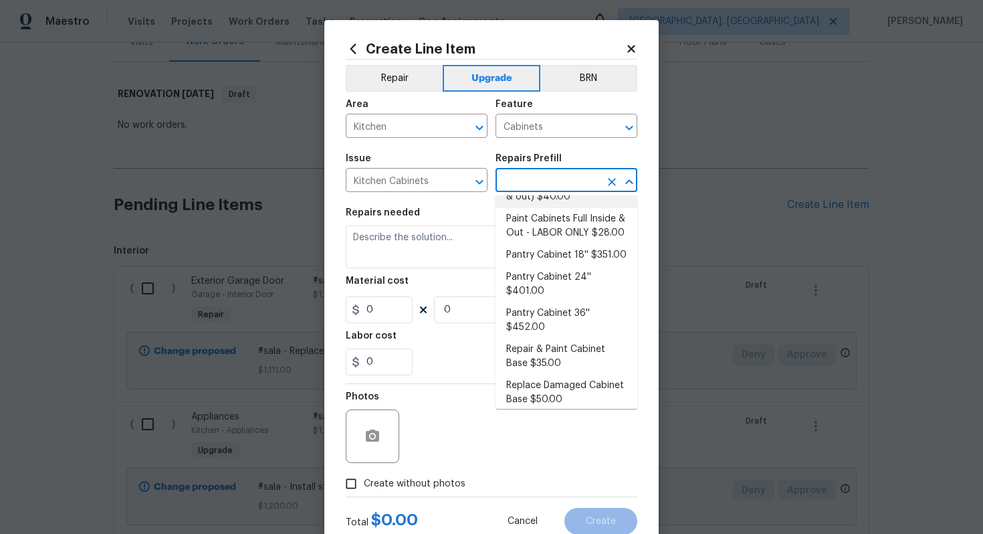
scroll to position [377, 0]
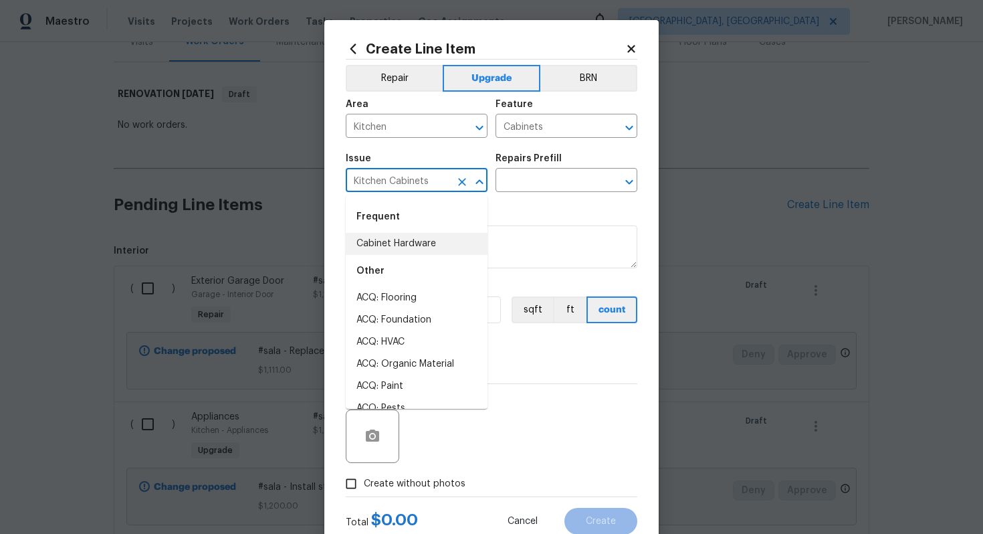
click at [430, 178] on input "Kitchen Cabinets" at bounding box center [398, 181] width 104 height 21
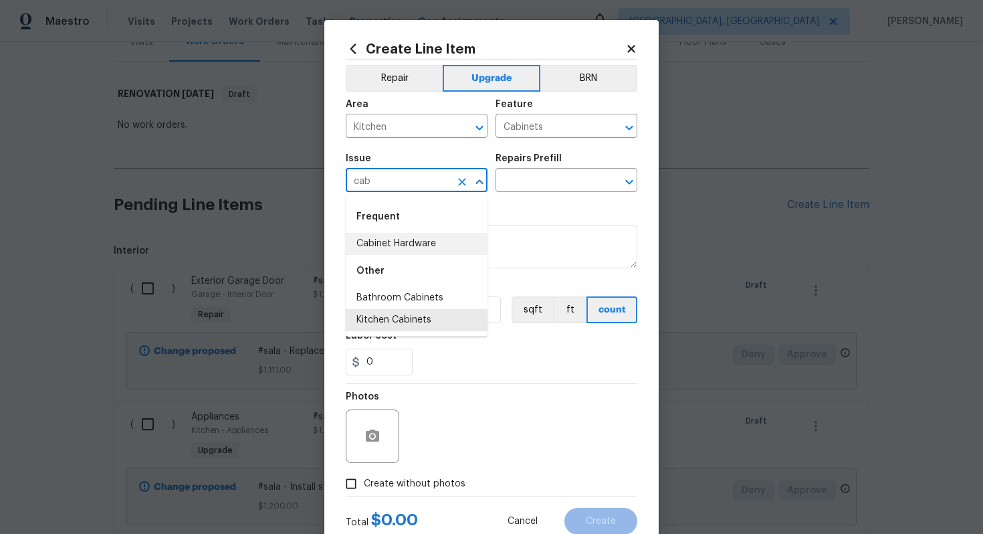
click at [427, 241] on li "Cabinet Hardware" at bounding box center [417, 244] width 142 height 22
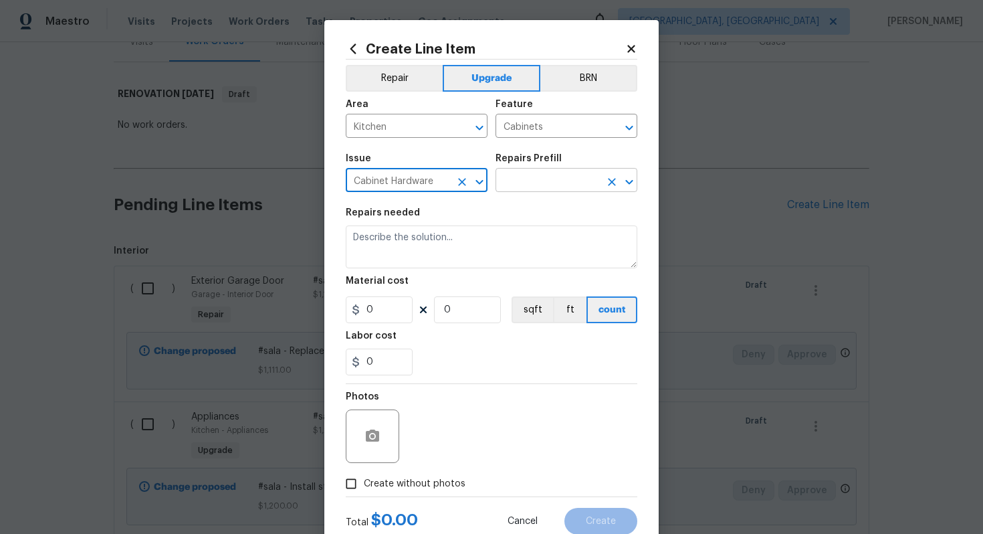
type input "Cabinet Hardware"
click at [528, 184] on input "text" at bounding box center [547, 181] width 104 height 21
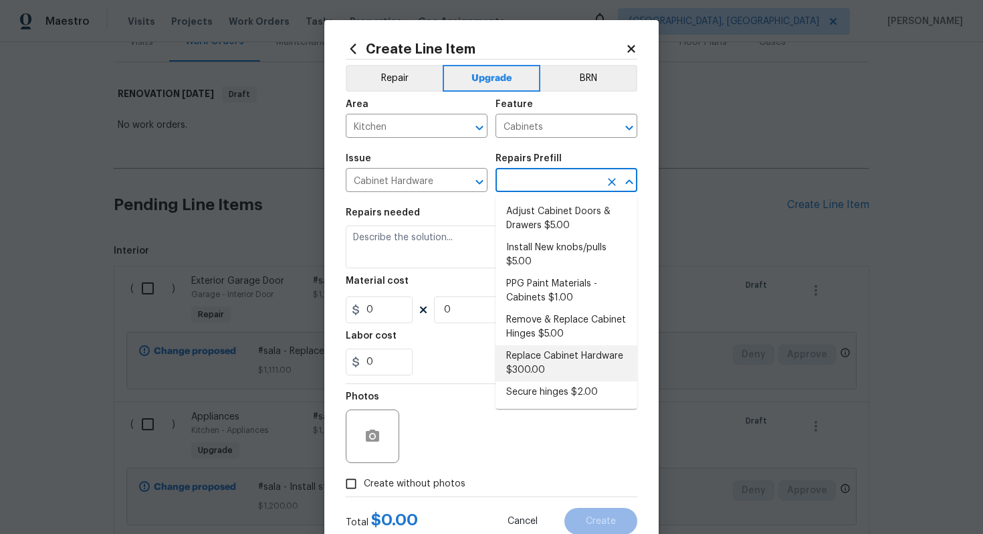
click at [536, 351] on li "Replace Cabinet Hardware $300.00" at bounding box center [566, 363] width 142 height 36
type input "Replace Cabinet Hardware $300.00"
type textarea "Replace cabinet hardware with new hinges and pulls. HPM to provide specs"
type input "300"
type input "1"
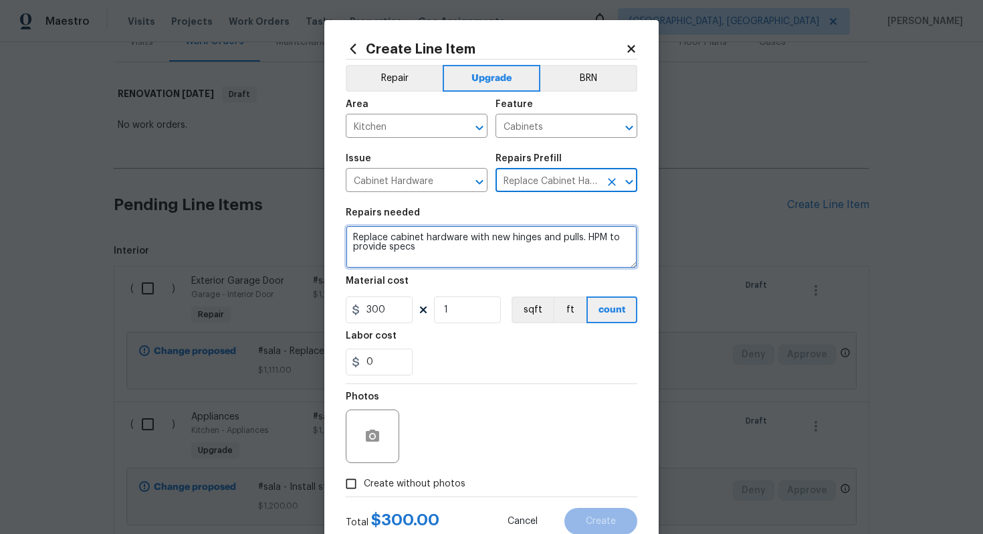
click at [350, 236] on textarea "Replace cabinet hardware with new hinges and pulls. HPM to provide specs" at bounding box center [492, 246] width 292 height 43
type textarea "#sala - Replace cabinet hardware with new hinges and pulls. HPM to provide specs"
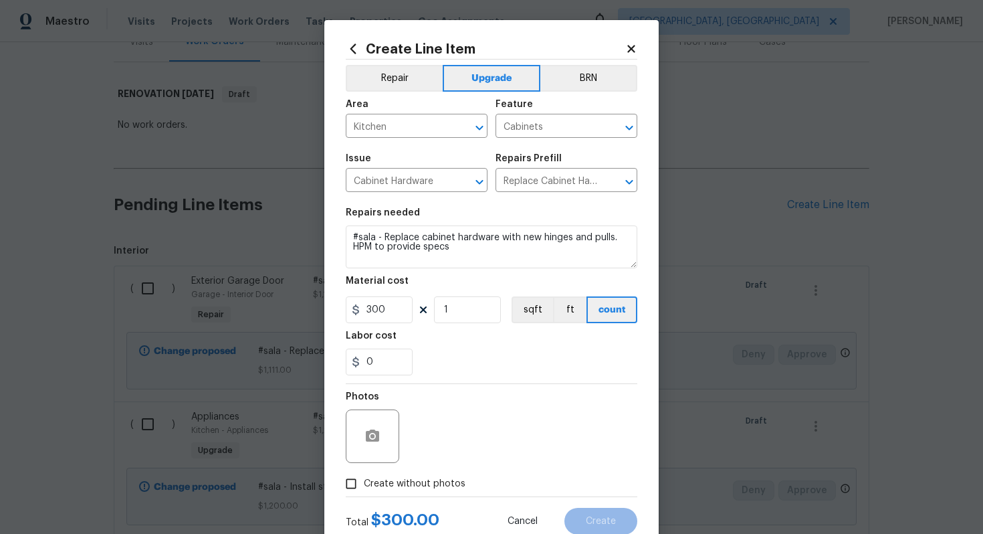
click at [433, 473] on label "Create without photos" at bounding box center [401, 483] width 127 height 25
click at [364, 473] on input "Create without photos" at bounding box center [350, 483] width 25 height 25
checkbox input "true"
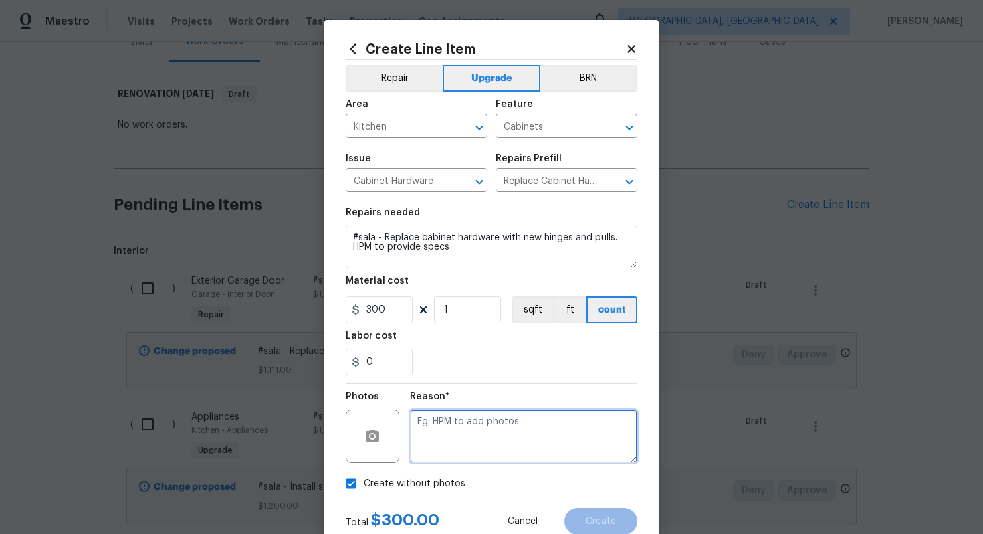
click at [457, 457] on textarea at bounding box center [523, 435] width 227 height 53
type textarea "n/a"
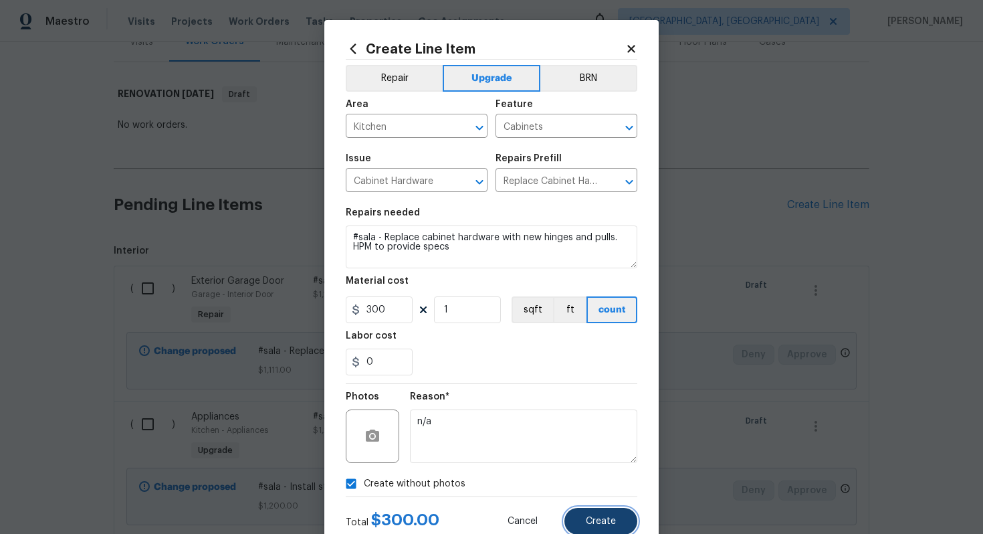
click at [608, 516] on button "Create" at bounding box center [600, 521] width 73 height 27
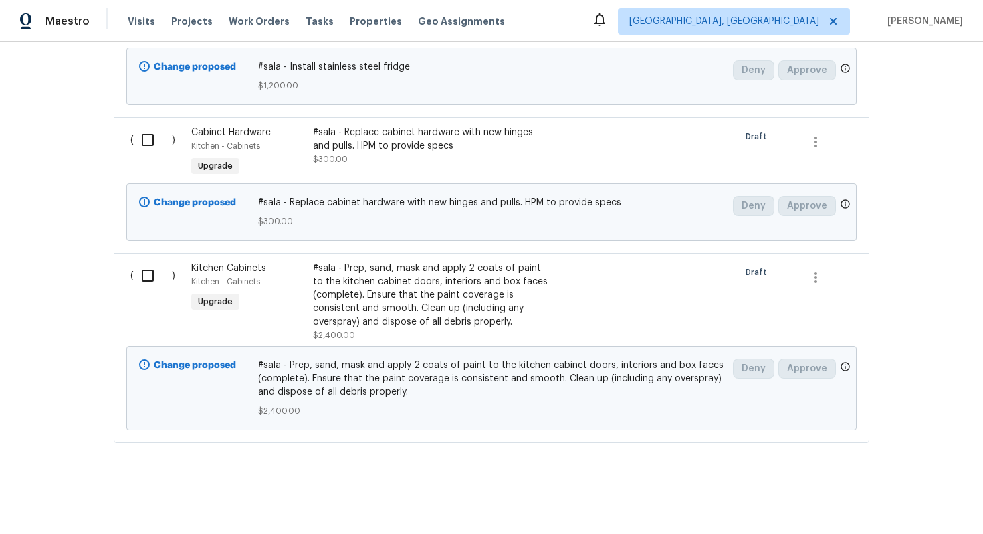
scroll to position [0, 0]
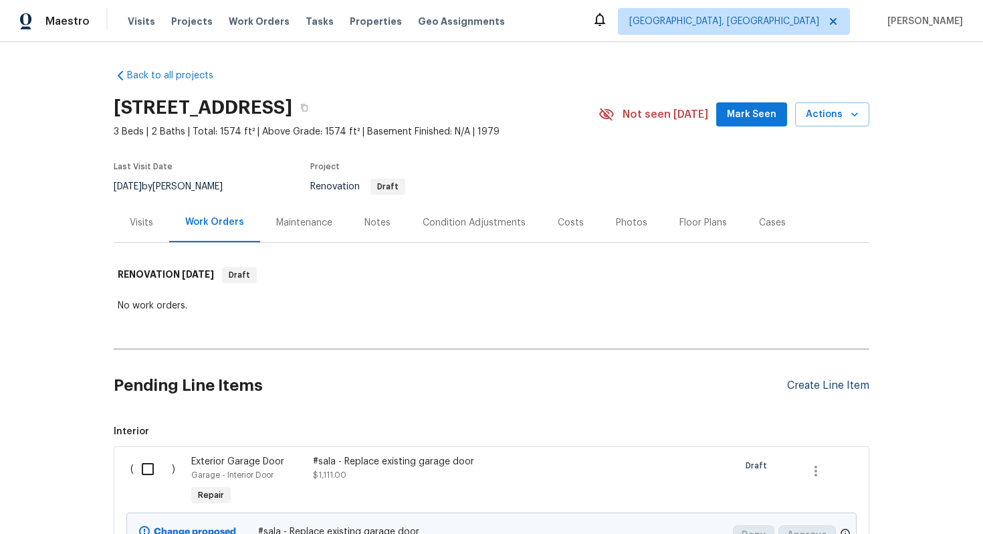
click at [808, 390] on div "Create Line Item" at bounding box center [828, 385] width 82 height 13
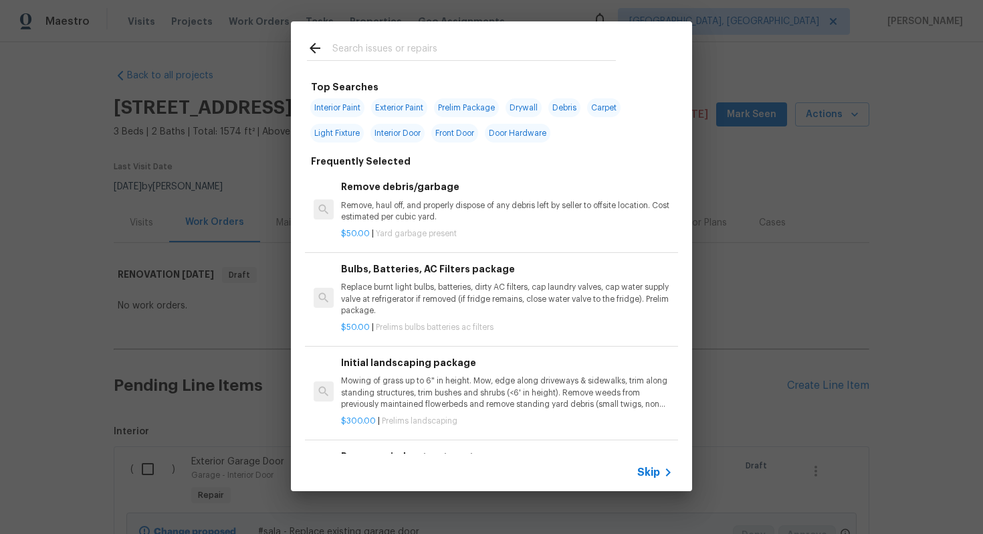
click at [651, 465] on span "Skip" at bounding box center [648, 471] width 23 height 13
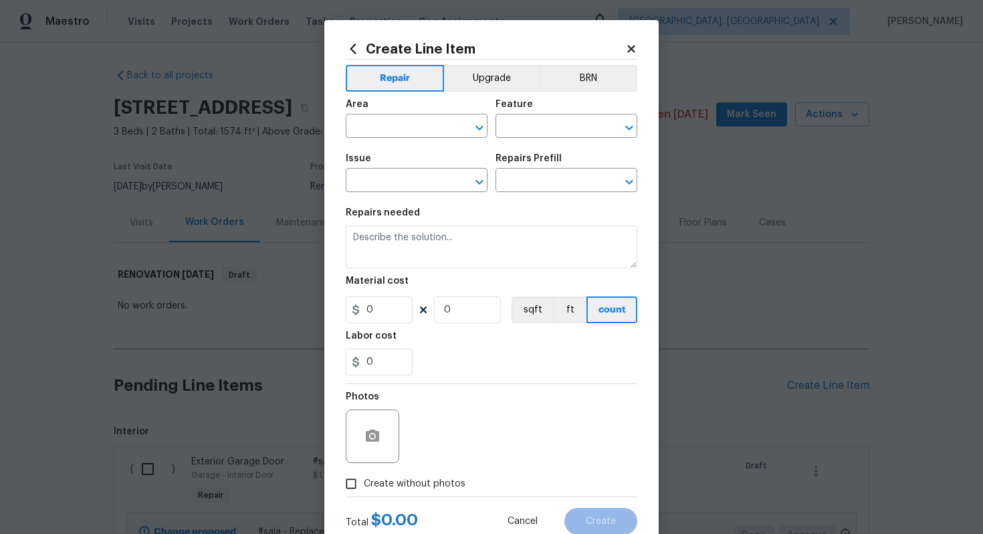
click at [491, 59] on div at bounding box center [492, 59] width 292 height 1
click at [487, 70] on button "Upgrade" at bounding box center [492, 78] width 96 height 27
click at [378, 128] on input "text" at bounding box center [398, 127] width 104 height 21
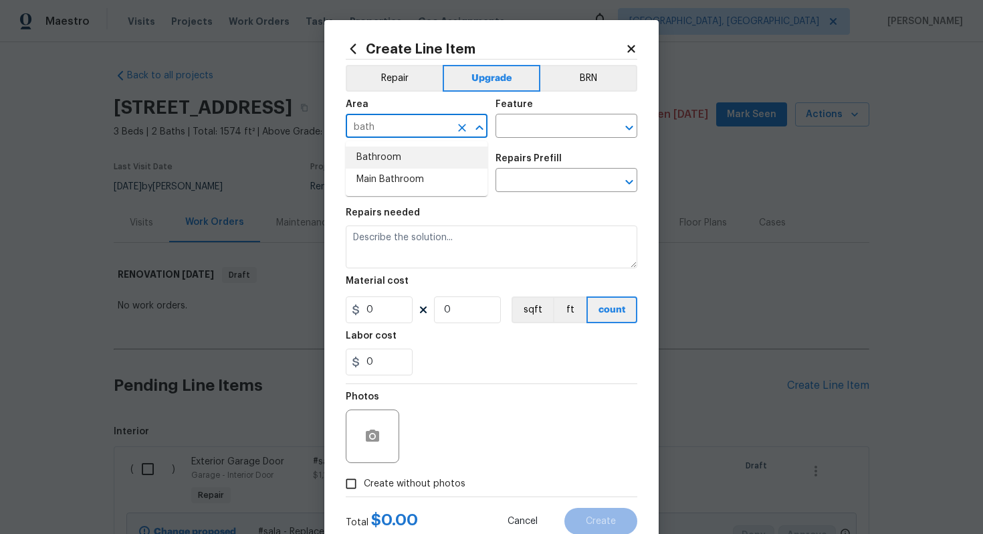
click at [396, 156] on li "Bathroom" at bounding box center [417, 157] width 142 height 22
type input "Bathroom"
click at [506, 128] on input "text" at bounding box center [547, 127] width 104 height 21
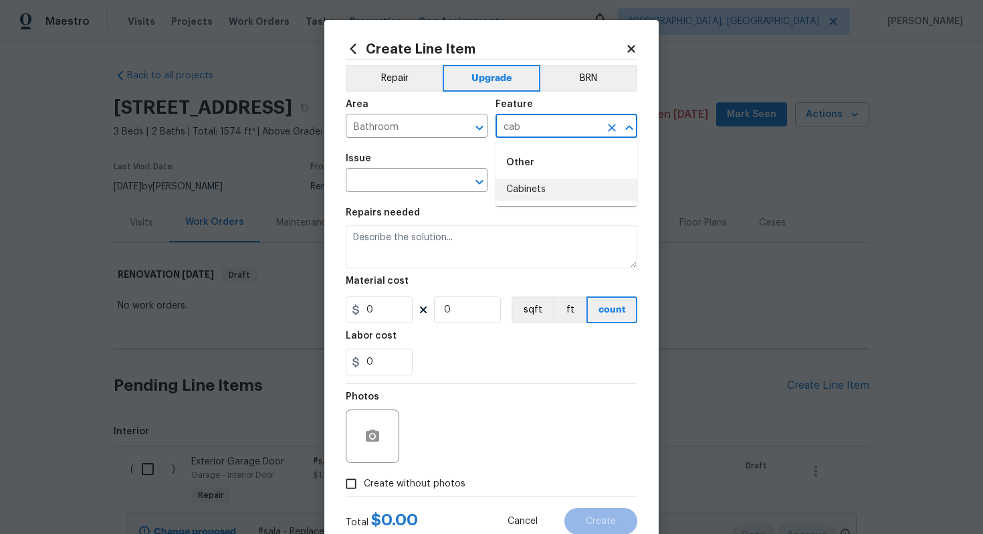
click at [520, 185] on li "Cabinets" at bounding box center [566, 190] width 142 height 22
type input "Cabinets"
click at [414, 179] on input "text" at bounding box center [398, 181] width 104 height 21
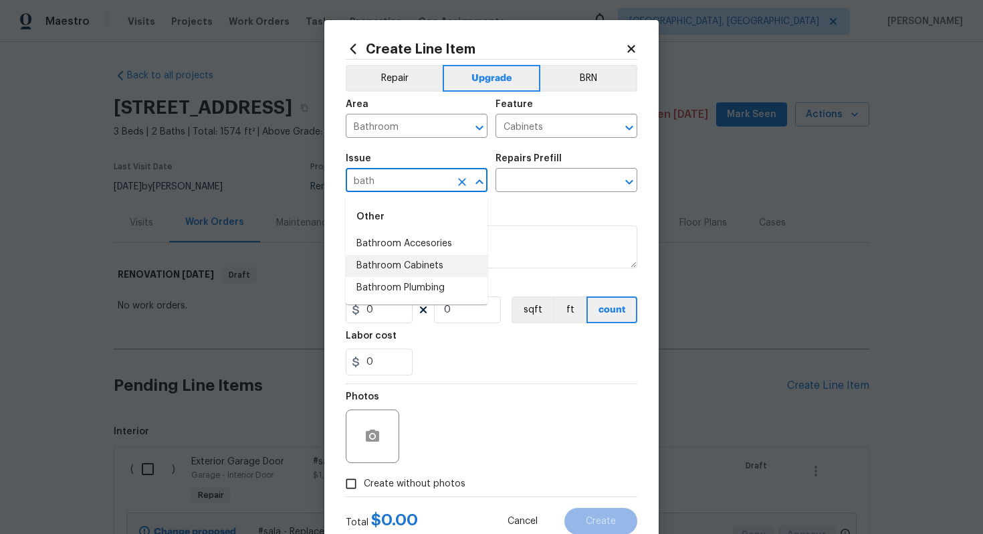
click at [410, 269] on li "Bathroom Cabinets" at bounding box center [417, 266] width 142 height 22
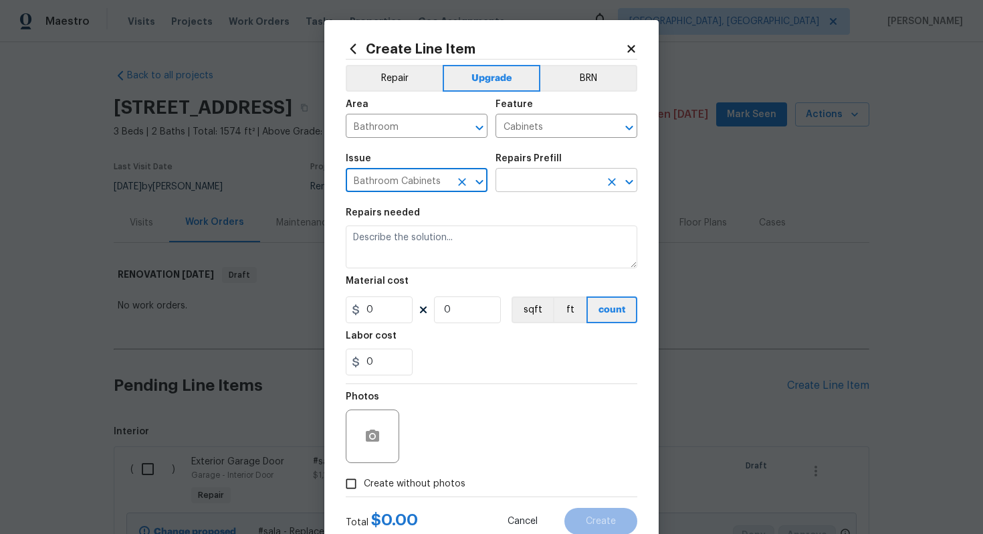
type input "Bathroom Cabinets"
click at [554, 191] on input "text" at bounding box center [547, 181] width 104 height 21
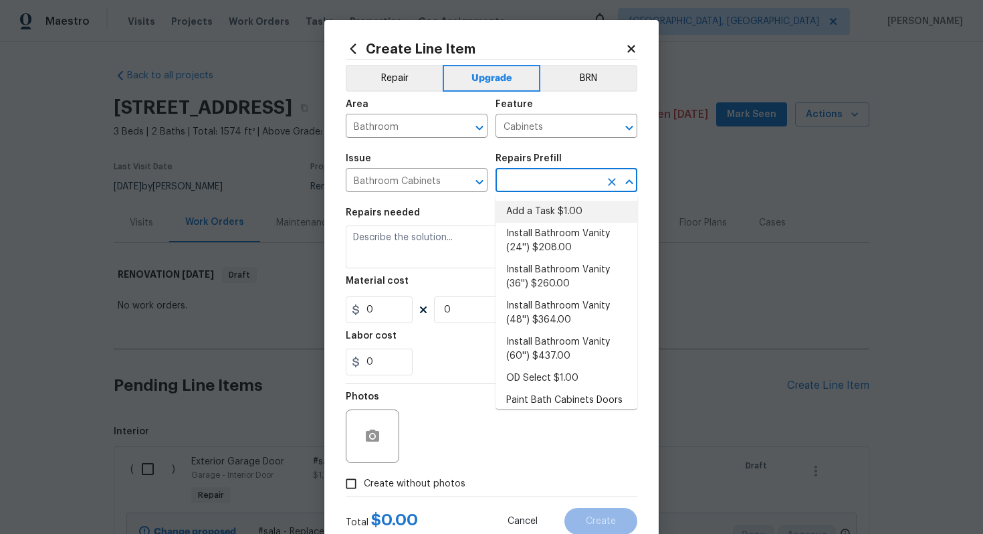
click at [536, 216] on li "Add a Task $1.00" at bounding box center [566, 212] width 142 height 22
type input "Add a Task $1.00"
type textarea "HPM to detail"
type input "1"
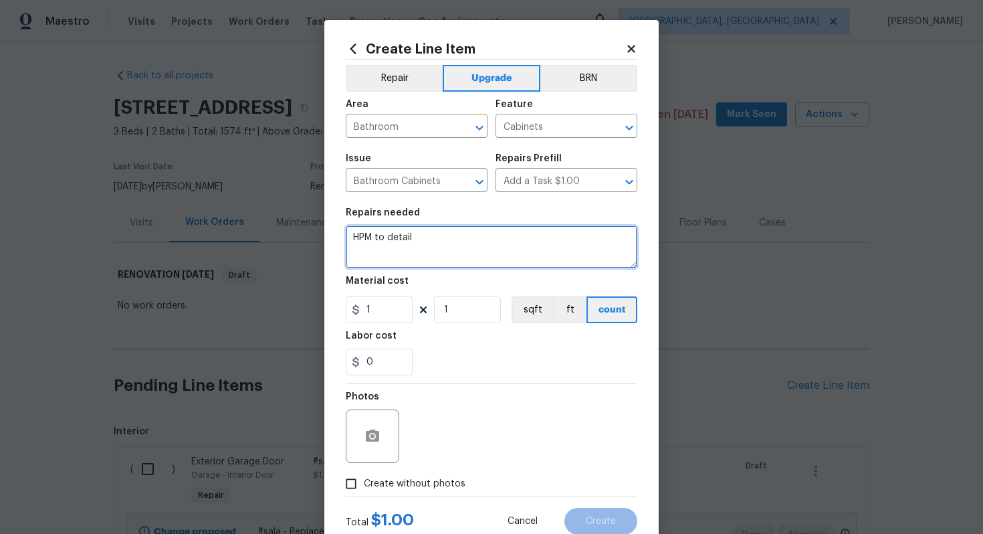
click at [437, 244] on textarea "HPM to detail" at bounding box center [492, 246] width 292 height 43
paste textarea "Single Vanity Replacement"
click at [351, 236] on textarea "Single Vanity Replacement" at bounding box center [492, 246] width 292 height 43
type textarea "#sala - Single Vanity Replacement"
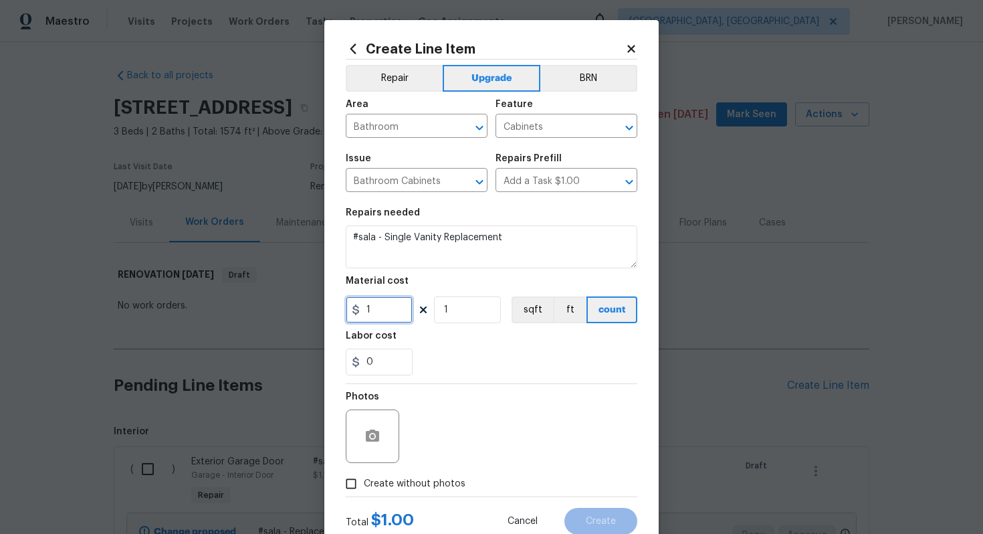
click at [389, 313] on input "1" at bounding box center [379, 309] width 67 height 27
type input "650"
click at [415, 484] on span "Create without photos" at bounding box center [415, 484] width 102 height 14
click at [364, 484] on input "Create without photos" at bounding box center [350, 483] width 25 height 25
checkbox input "true"
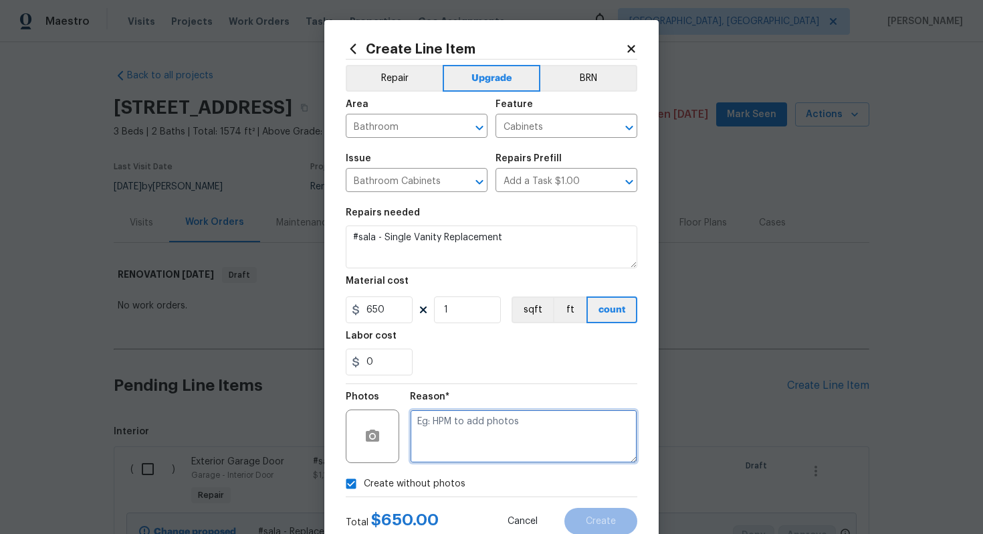
click at [458, 439] on textarea at bounding box center [523, 435] width 227 height 53
type textarea "n/a"
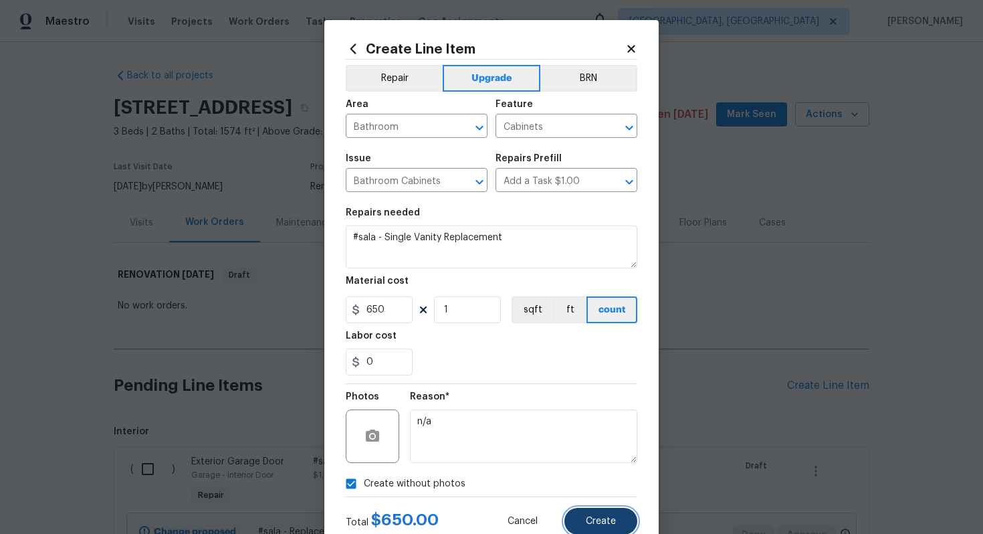
click at [608, 527] on button "Create" at bounding box center [600, 521] width 73 height 27
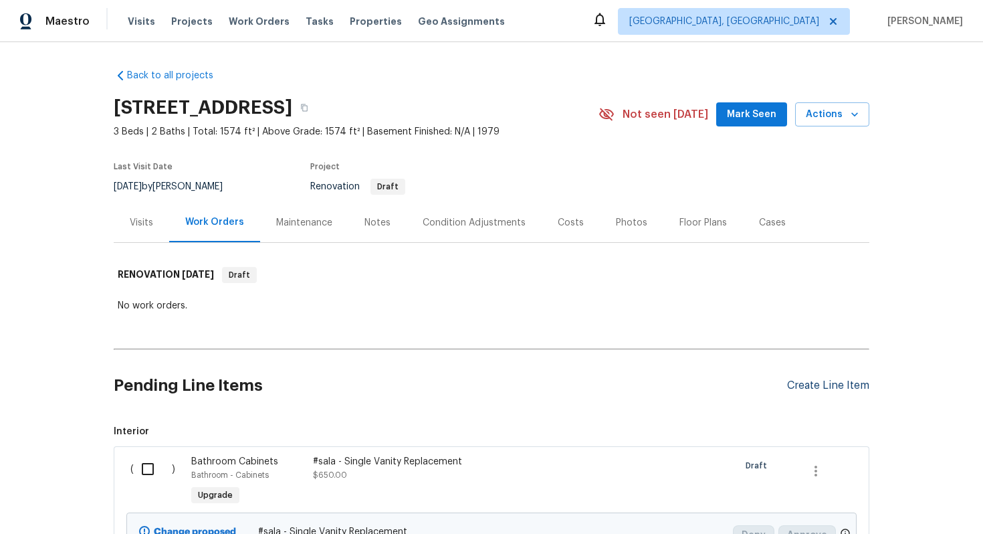
click at [813, 382] on div "Create Line Item" at bounding box center [828, 385] width 82 height 13
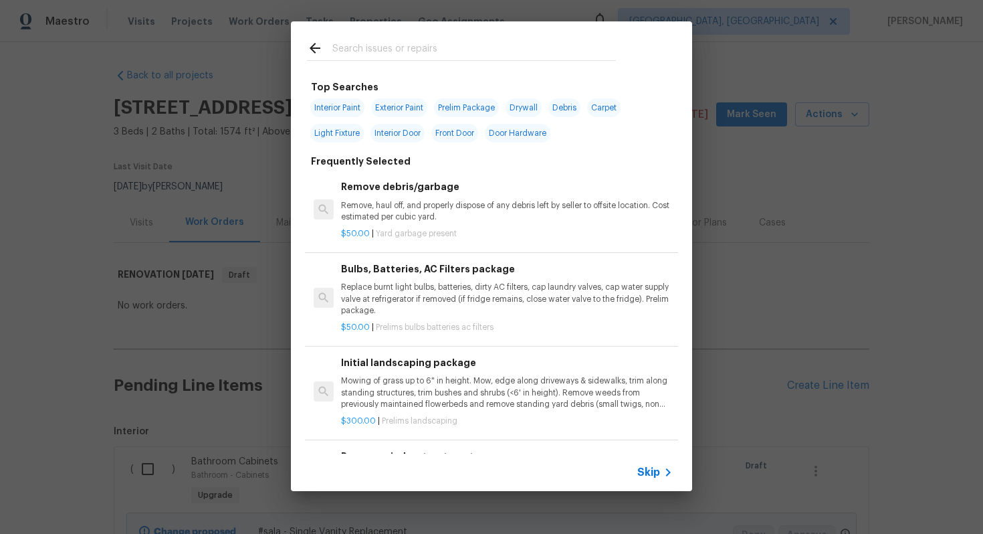
click at [659, 474] on span "Skip" at bounding box center [648, 471] width 23 height 13
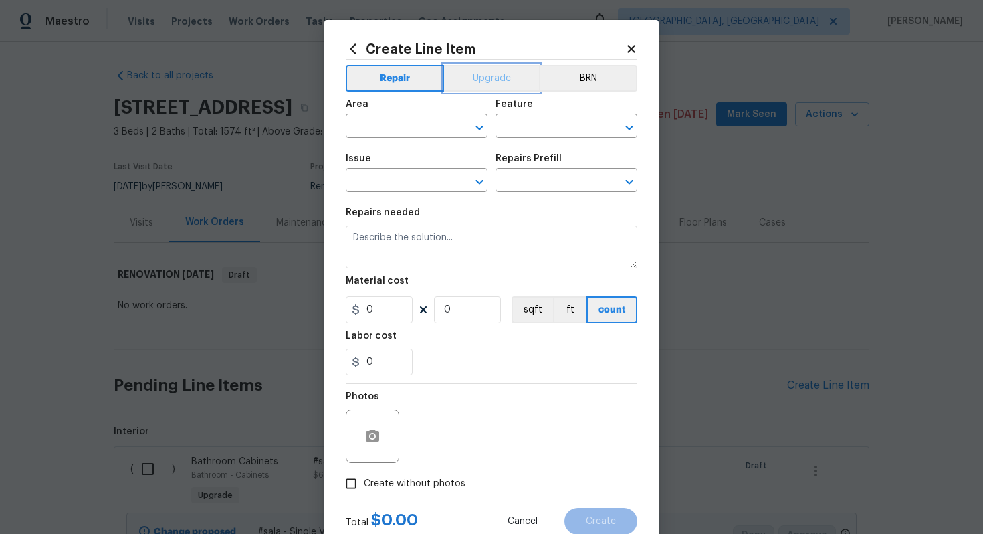
click at [498, 76] on button "Upgrade" at bounding box center [492, 78] width 96 height 27
click at [388, 121] on input "text" at bounding box center [398, 127] width 104 height 21
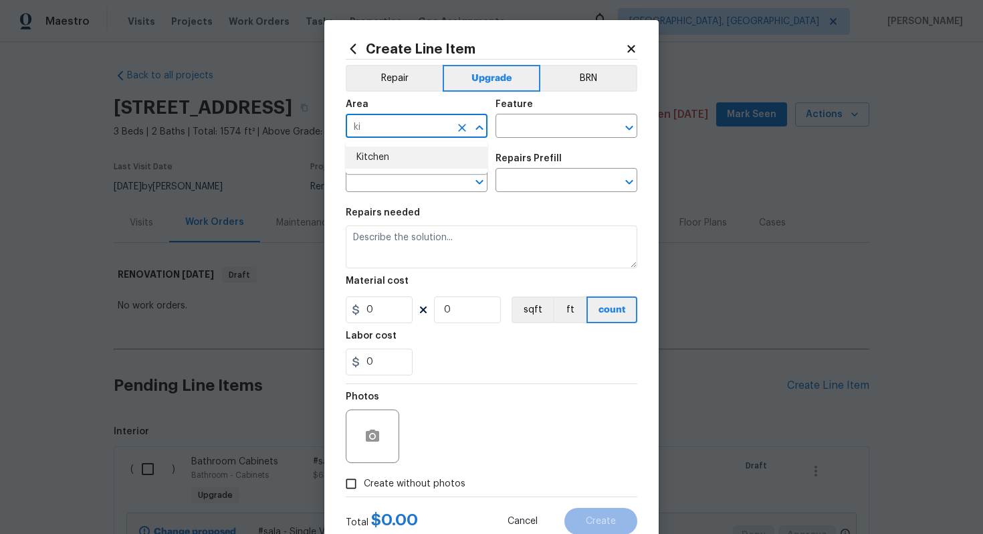
click at [364, 163] on li "Kitchen" at bounding box center [417, 157] width 142 height 22
type input "Kitchen"
click at [519, 119] on input "text" at bounding box center [547, 127] width 104 height 21
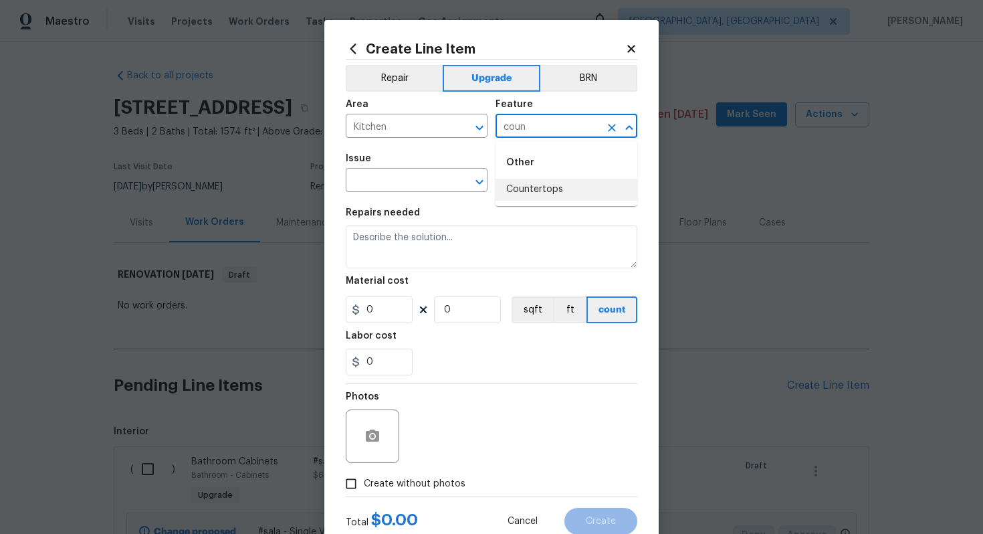
click at [534, 185] on li "Countertops" at bounding box center [566, 190] width 142 height 22
type input "Countertops"
click at [435, 185] on input "text" at bounding box center [398, 181] width 104 height 21
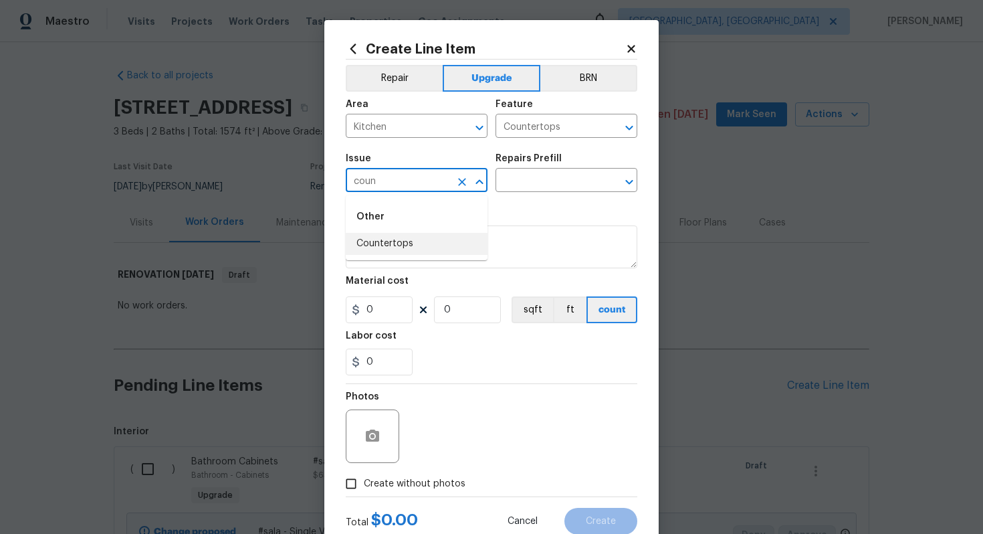
click at [437, 239] on li "Countertops" at bounding box center [417, 244] width 142 height 22
type input "Countertops"
click at [532, 185] on input "text" at bounding box center [547, 181] width 104 height 21
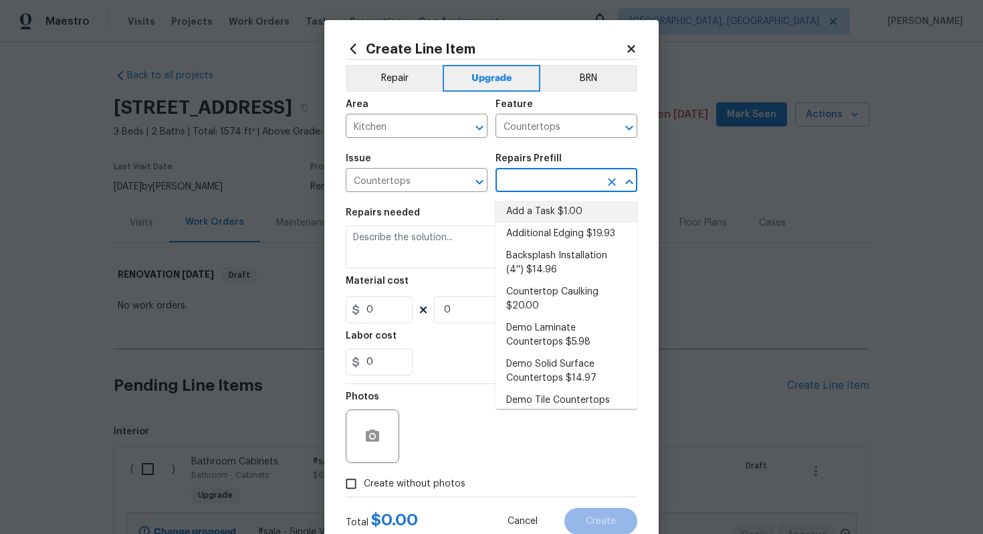
click at [543, 211] on li "Add a Task $1.00" at bounding box center [566, 212] width 142 height 22
type input "Add a Task $1.00"
type textarea "HPM to detail"
type input "1"
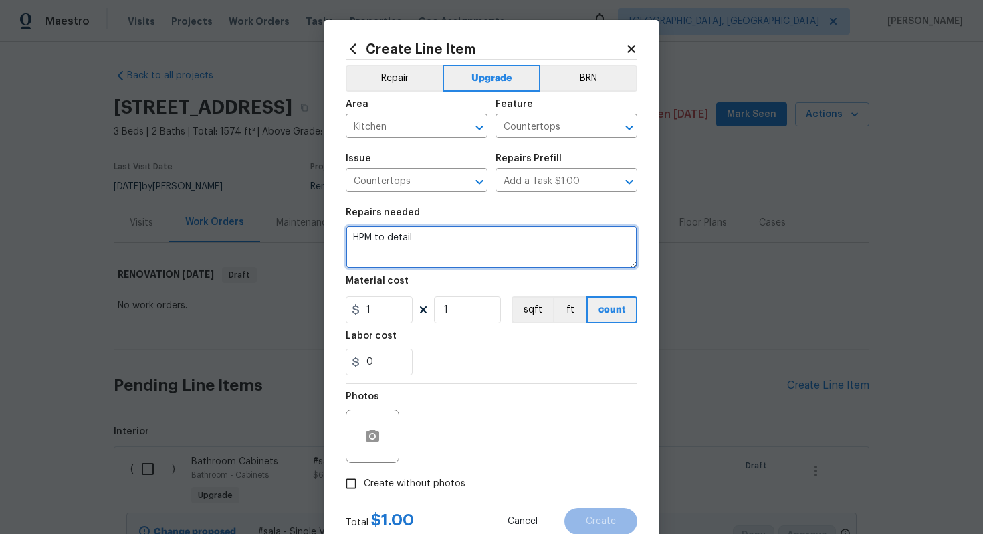
click at [441, 246] on textarea "HPM to detail" at bounding box center [492, 246] width 292 height 43
paste textarea "Install stone countertops with undermount sink & new faucet"
type textarea "#sala - Install stone countertops with undermount sink & new faucet"
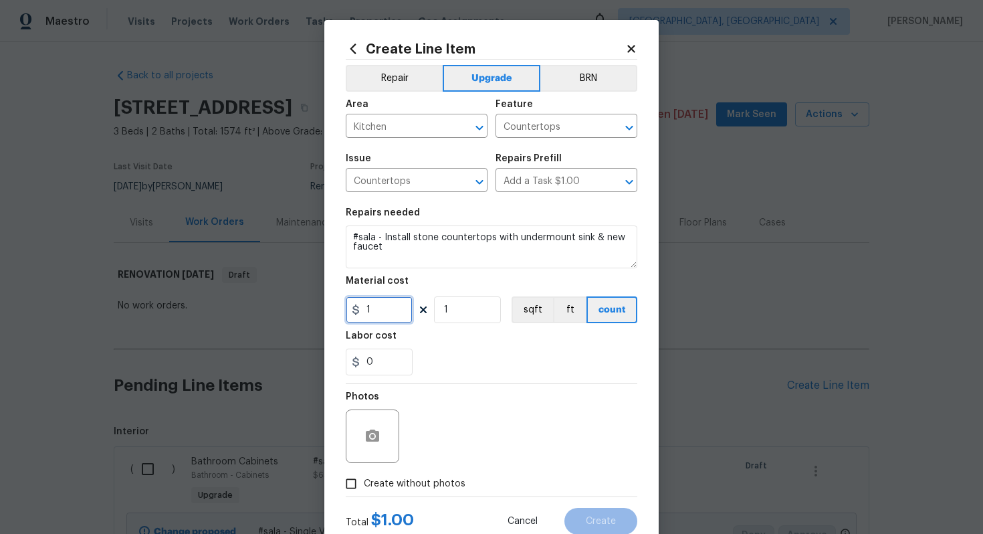
click at [383, 298] on input "1" at bounding box center [379, 309] width 67 height 27
type input "4149"
click at [449, 483] on span "Create without photos" at bounding box center [415, 484] width 102 height 14
click at [364, 483] on input "Create without photos" at bounding box center [350, 483] width 25 height 25
checkbox input "true"
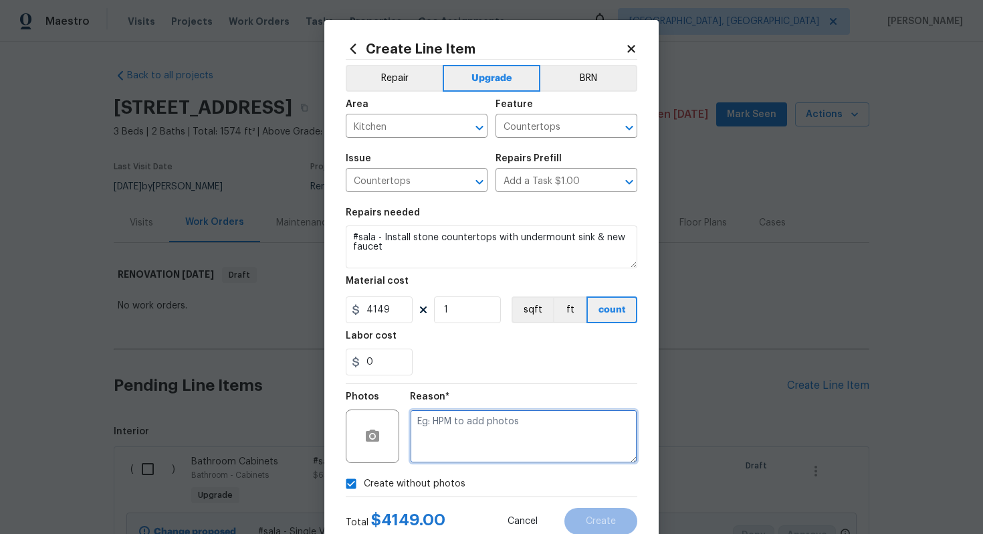
click at [471, 435] on textarea at bounding box center [523, 435] width 227 height 53
type textarea "n/a"
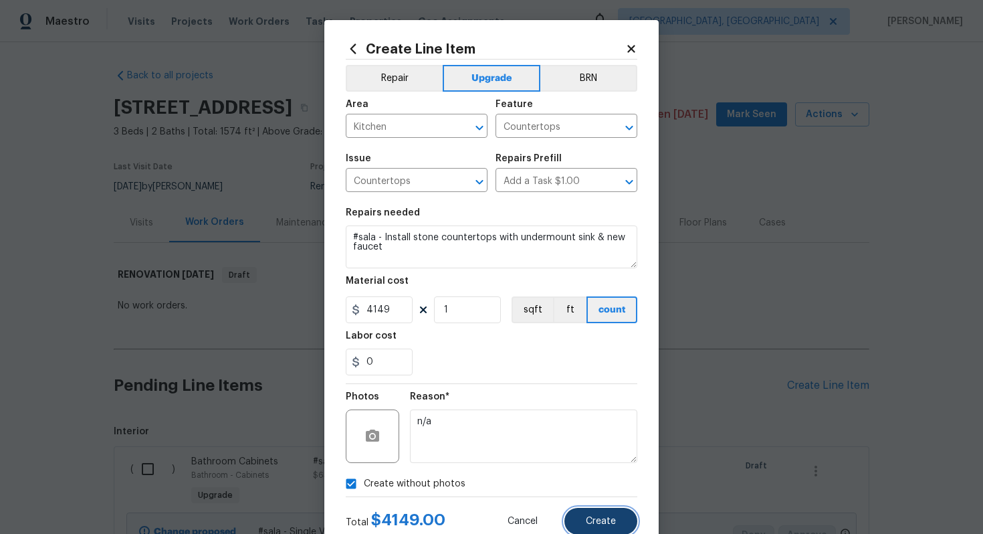
click at [582, 522] on button "Create" at bounding box center [600, 521] width 73 height 27
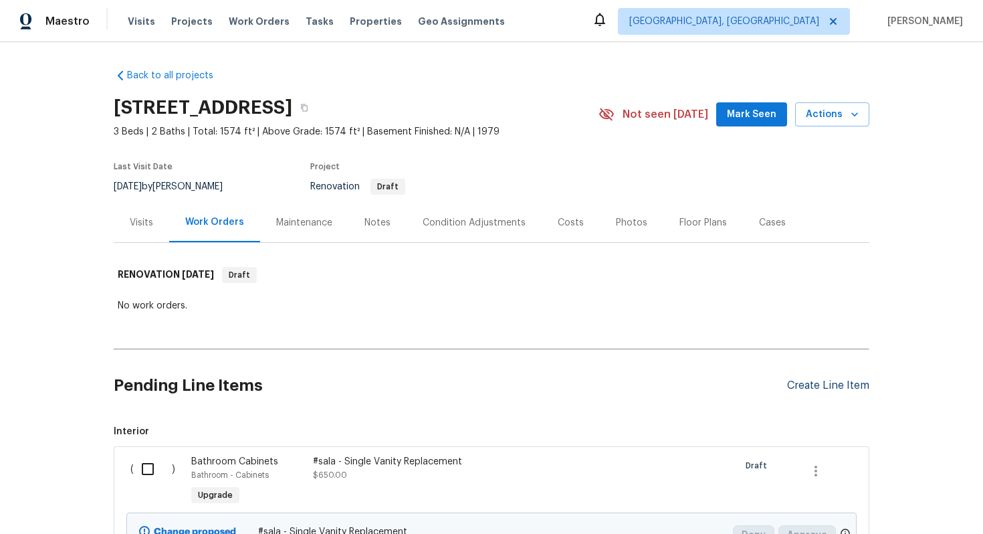
click at [818, 388] on div "Create Line Item" at bounding box center [828, 385] width 82 height 13
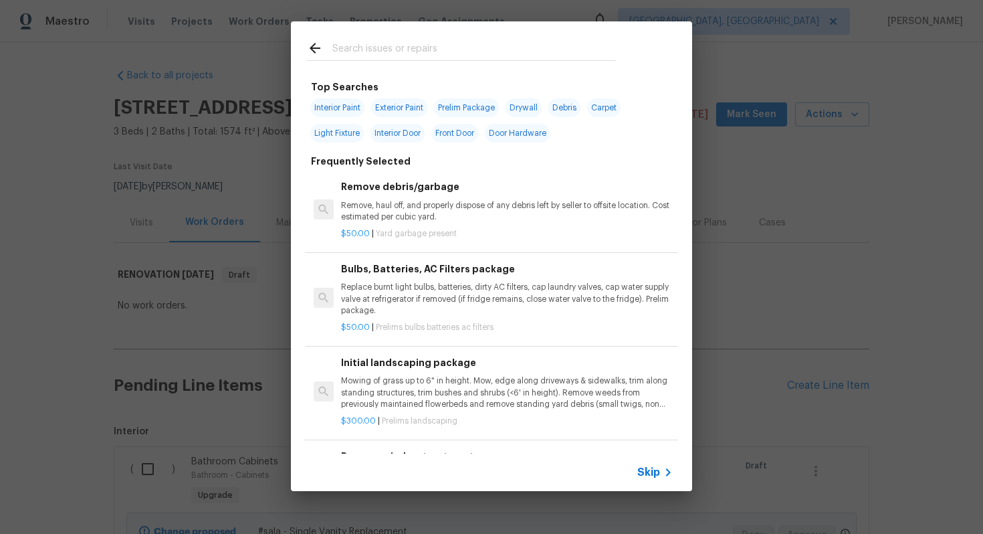
click at [654, 479] on div "Skip" at bounding box center [656, 472] width 39 height 16
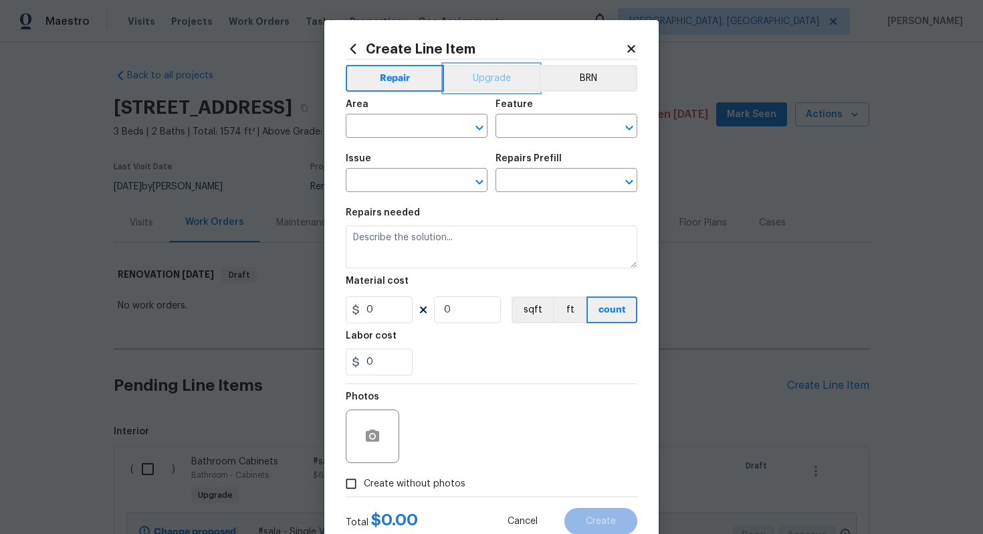
click at [483, 89] on button "Upgrade" at bounding box center [492, 78] width 96 height 27
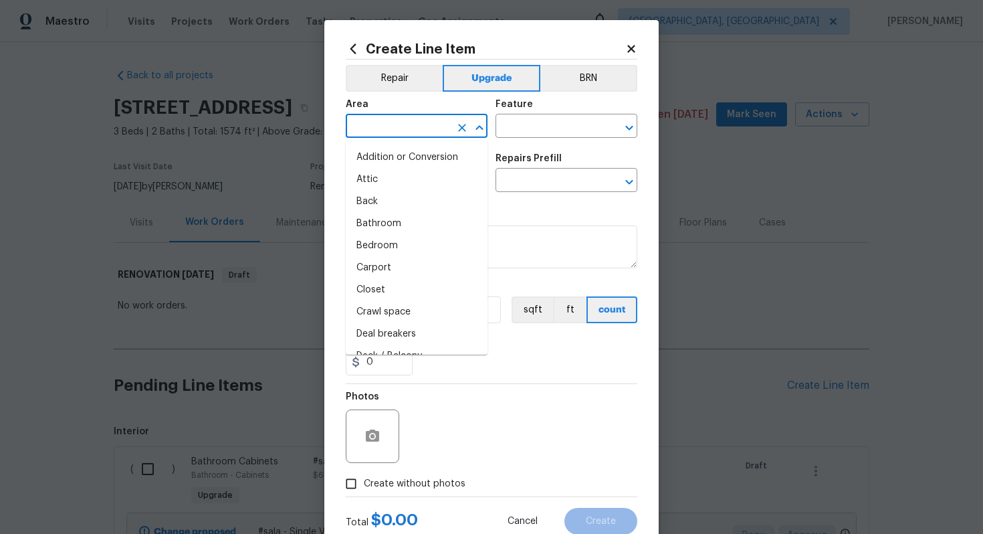
click at [377, 128] on input "text" at bounding box center [398, 127] width 104 height 21
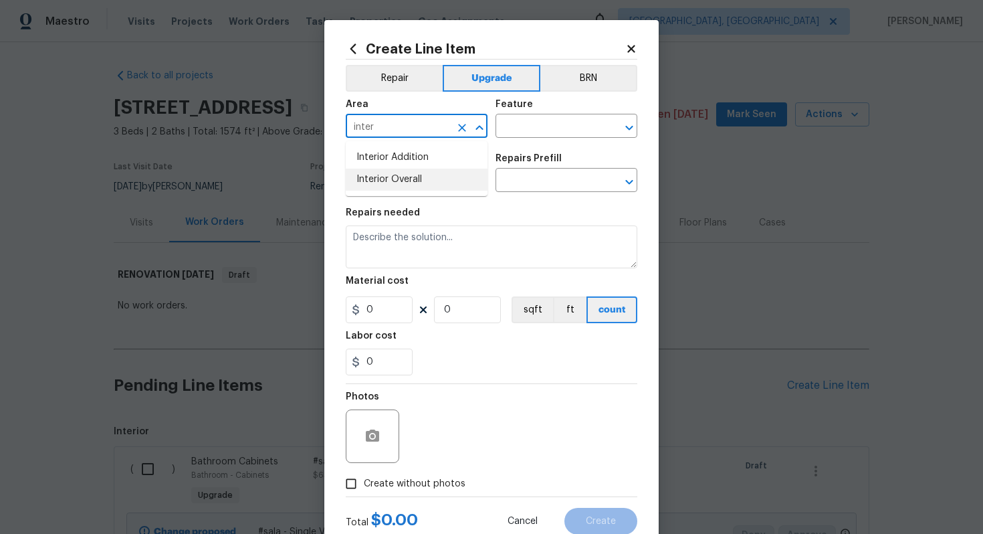
click at [413, 177] on li "Interior Overall" at bounding box center [417, 180] width 142 height 22
type input "Interior Overall"
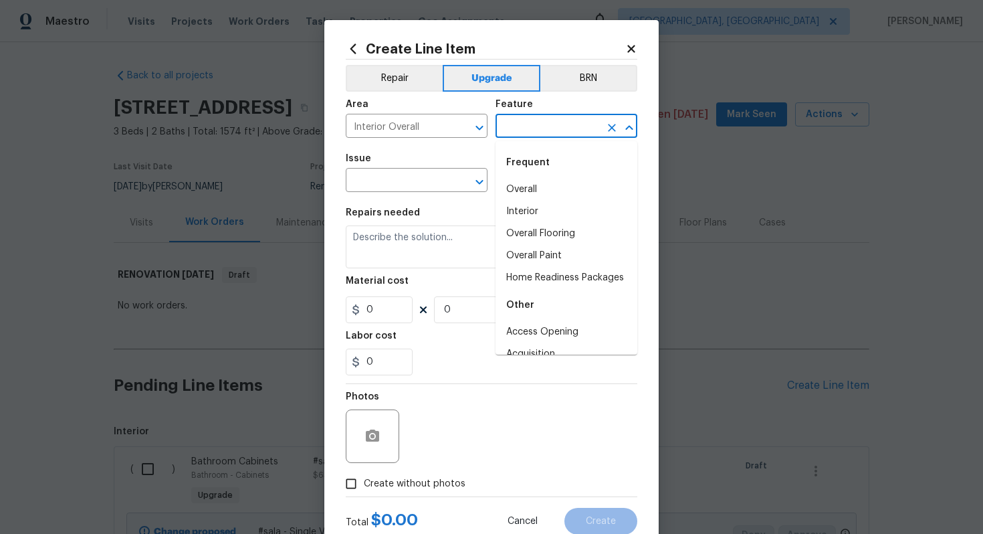
click at [522, 127] on input "text" at bounding box center [547, 127] width 104 height 21
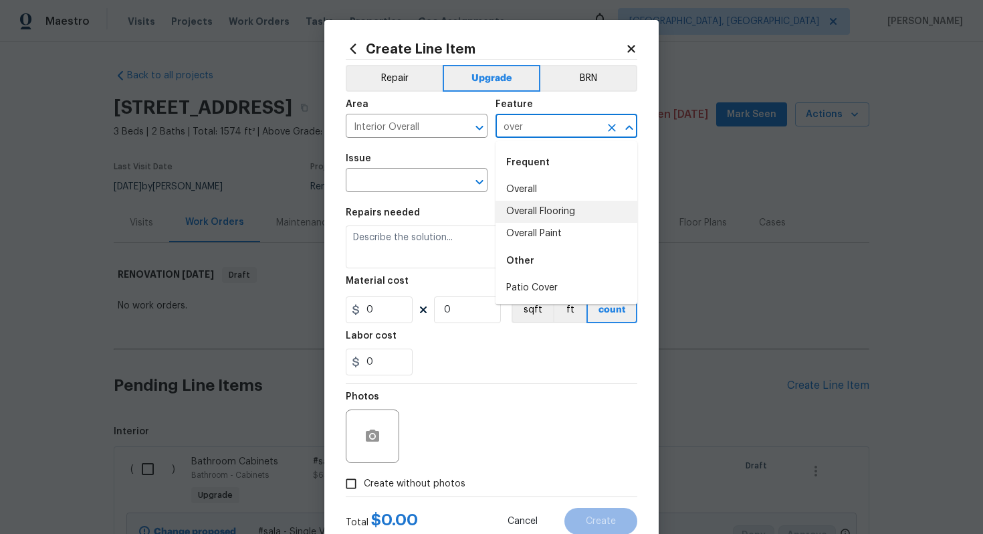
type input "over"
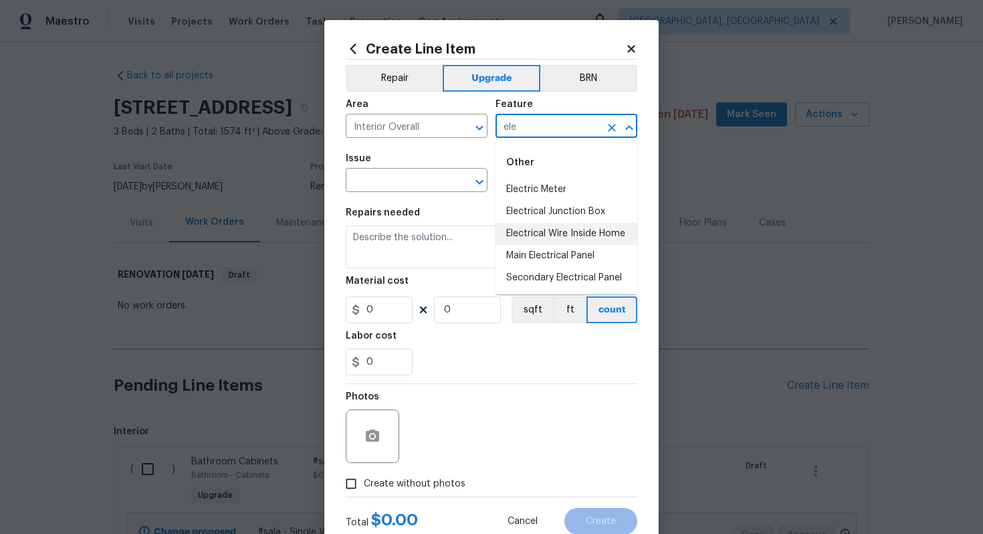
click at [572, 231] on li "Electrical Wire Inside Home" at bounding box center [566, 234] width 142 height 22
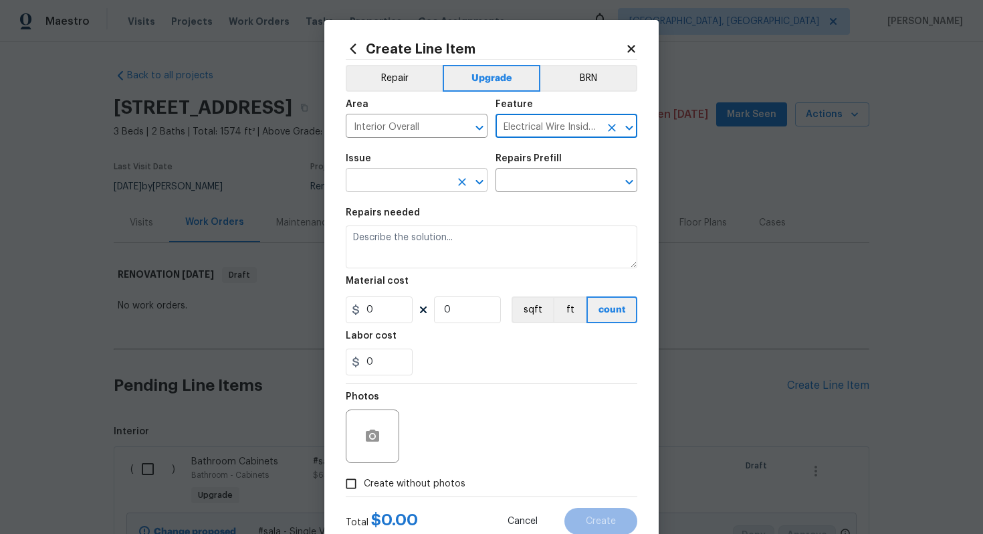
type input "Electrical Wire Inside Home"
click at [390, 171] on input "text" at bounding box center [398, 181] width 104 height 21
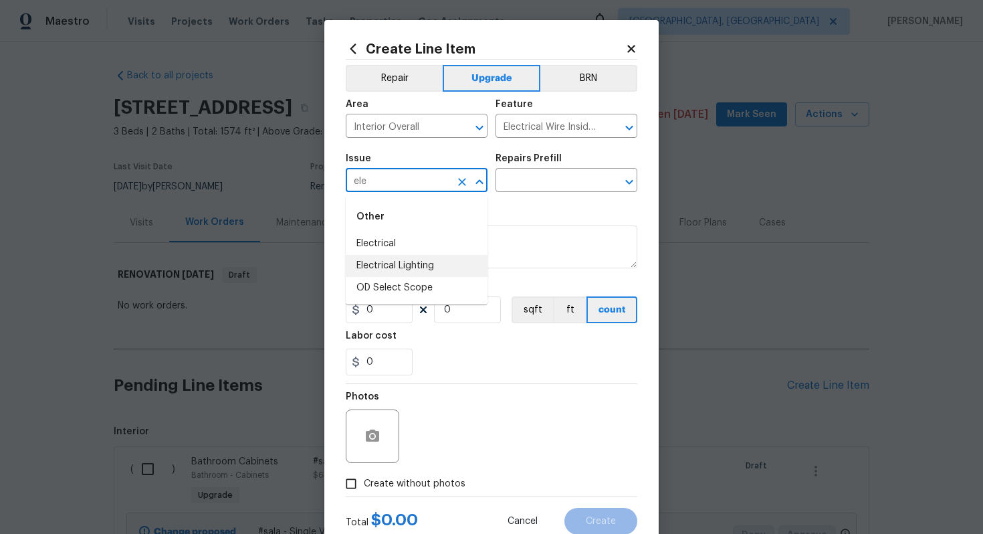
click at [421, 265] on li "Electrical Lighting" at bounding box center [417, 266] width 142 height 22
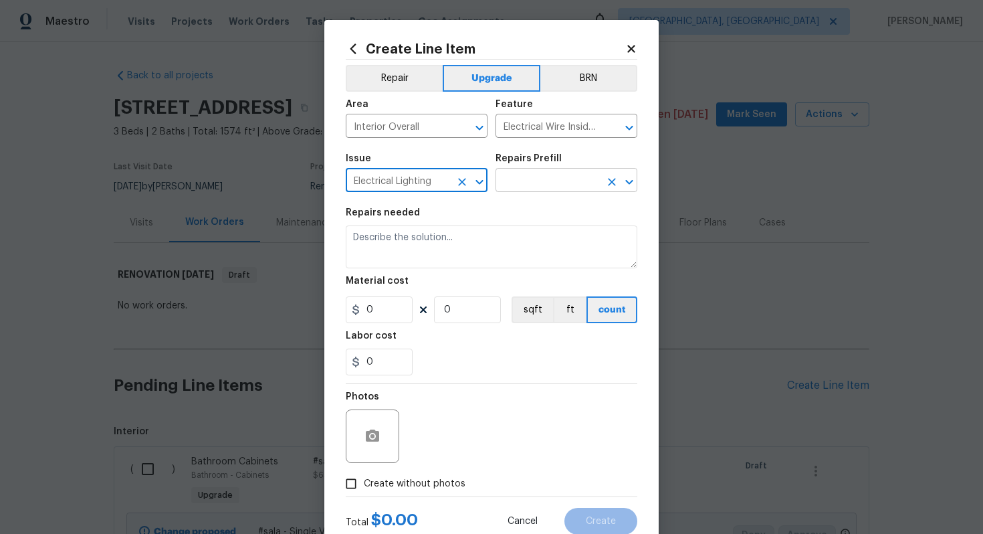
type input "Electrical Lighting"
click at [520, 189] on input "text" at bounding box center [547, 181] width 104 height 21
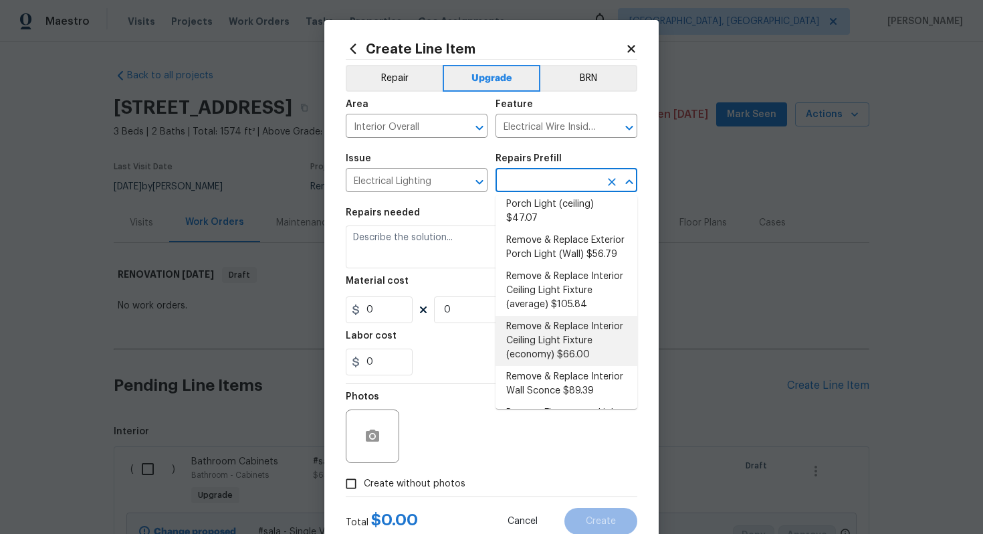
scroll to position [327, 0]
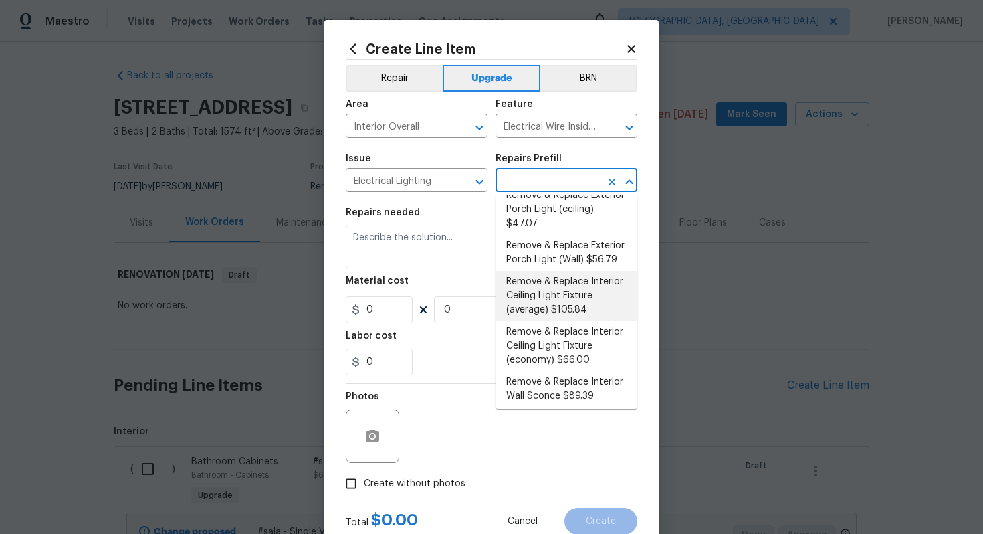
click at [565, 276] on li "Remove & Replace Interior Ceiling Light Fixture (average) $105.84" at bounding box center [566, 296] width 142 height 50
type input "Remove & Replace Interior Ceiling Light Fixture (average) $105.84"
type textarea "Remove the existing interior ceiling light fixture and replace it with new AVER…"
type input "1"
type input "105.84"
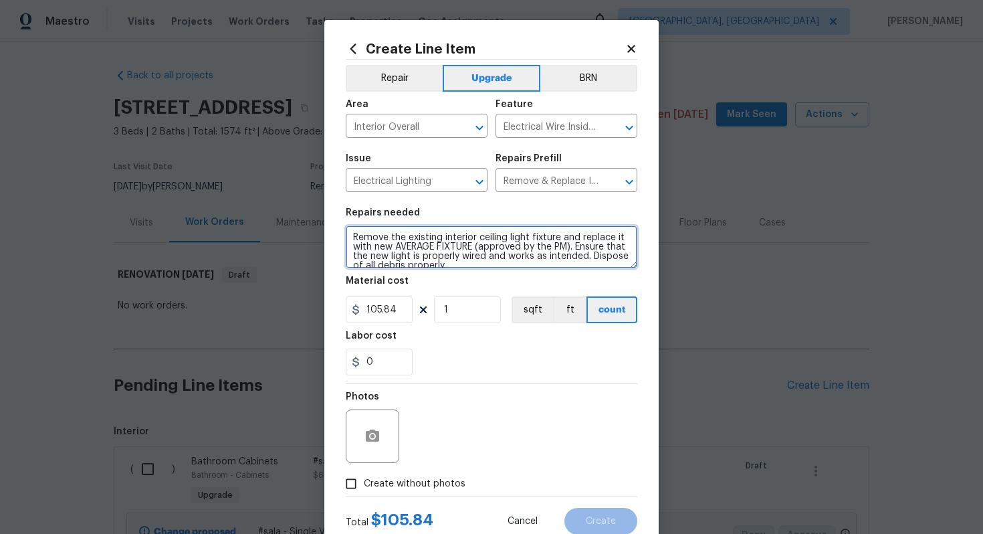
click at [350, 237] on textarea "Remove the existing interior ceiling light fixture and replace it with new AVER…" at bounding box center [492, 246] width 292 height 43
type textarea "#sala - Remove the existing interior ceiling light fixture and replace it with …"
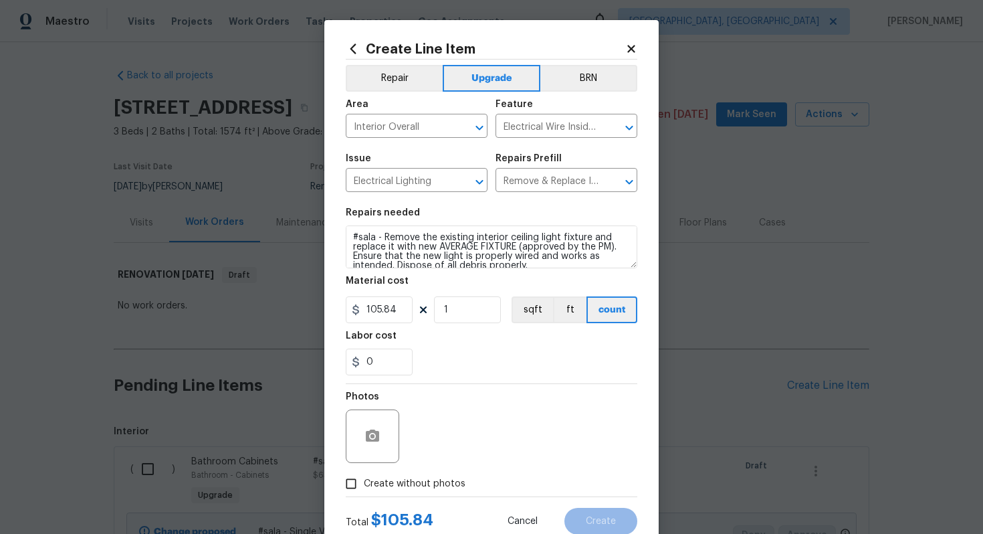
click at [456, 288] on div "Material cost" at bounding box center [492, 284] width 292 height 17
click at [454, 316] on input "1" at bounding box center [467, 309] width 67 height 27
type input "15"
click at [427, 481] on span "Create without photos" at bounding box center [415, 484] width 102 height 14
click at [364, 481] on input "Create without photos" at bounding box center [350, 483] width 25 height 25
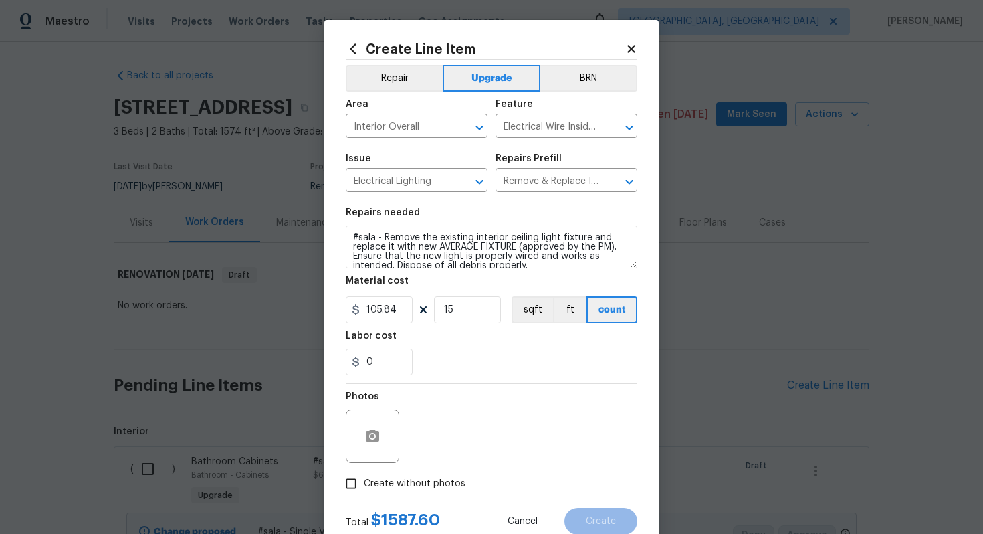
checkbox input "true"
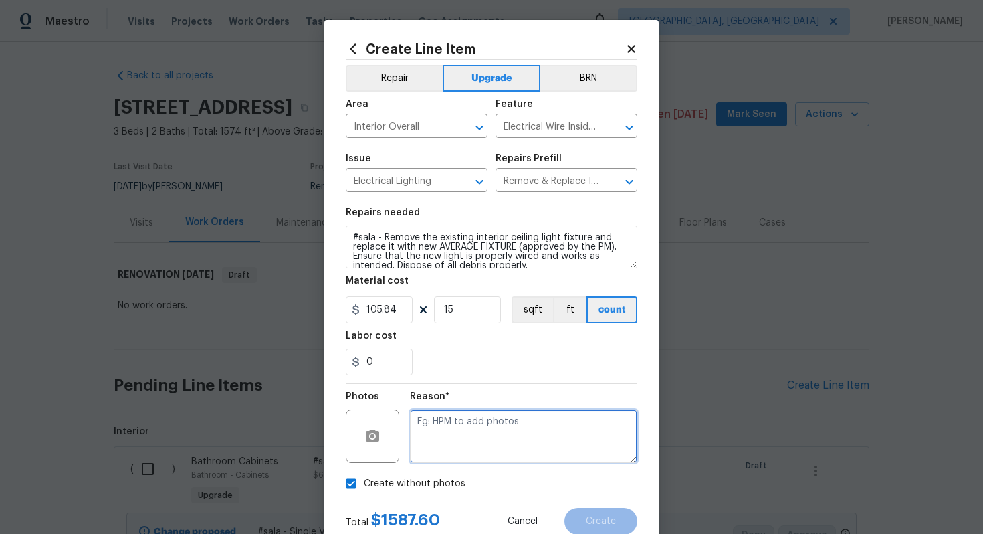
click at [463, 443] on textarea at bounding box center [523, 435] width 227 height 53
type textarea "n/a"
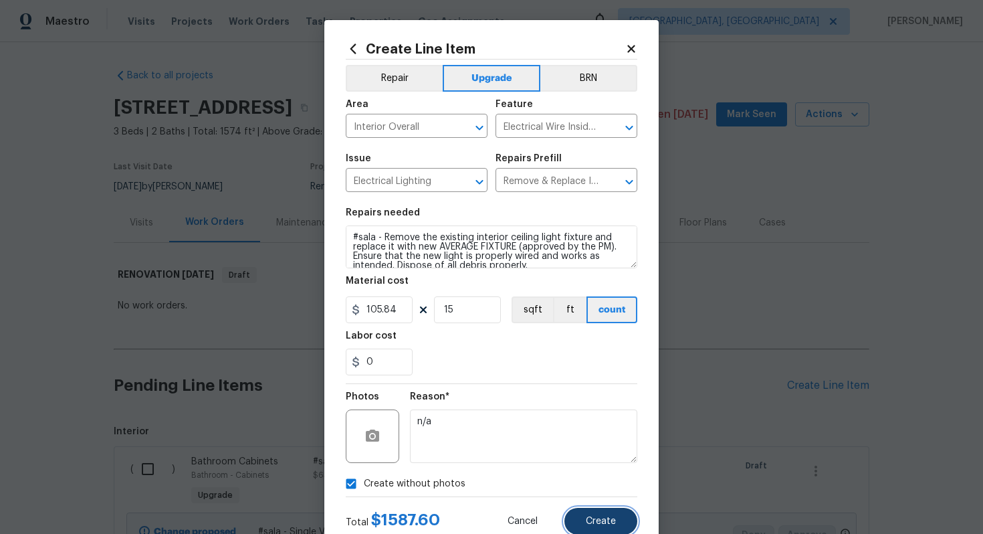
click at [602, 525] on span "Create" at bounding box center [601, 521] width 30 height 10
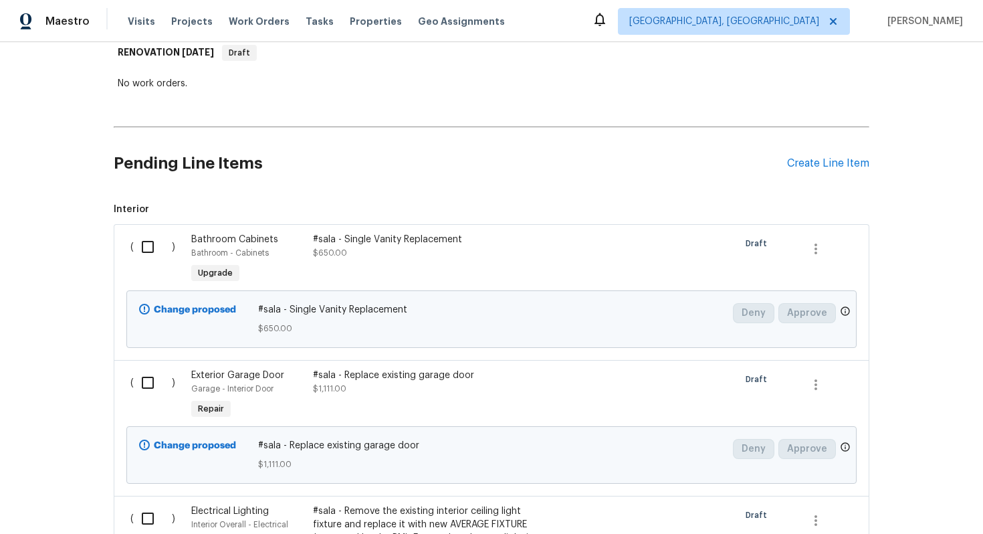
scroll to position [183, 0]
